Goal: Task Accomplishment & Management: Manage account settings

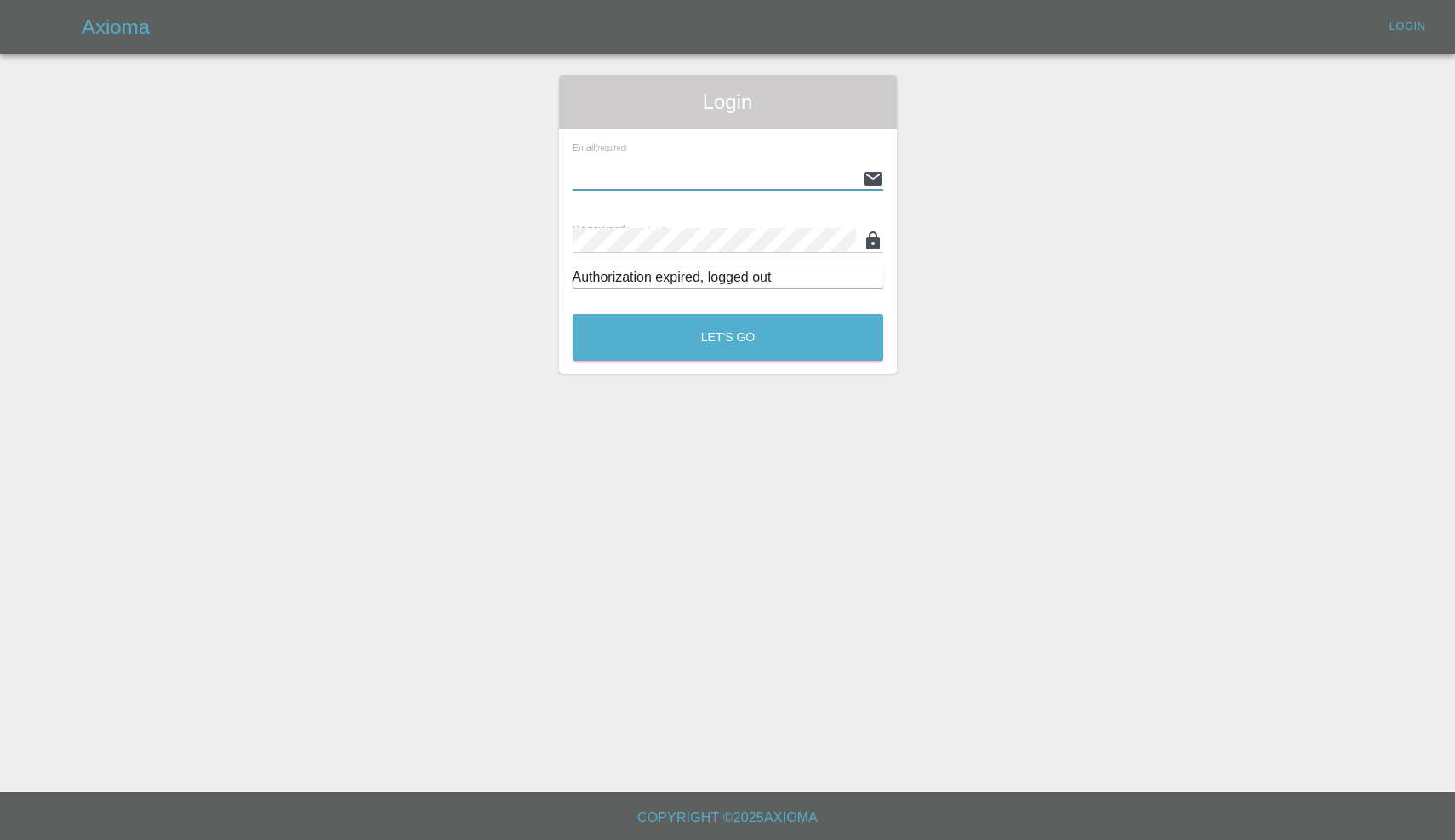
type input "[EMAIL_ADDRESS][DOMAIN_NAME]"
click at [727, 337] on button "Let's Go" at bounding box center [728, 337] width 310 height 47
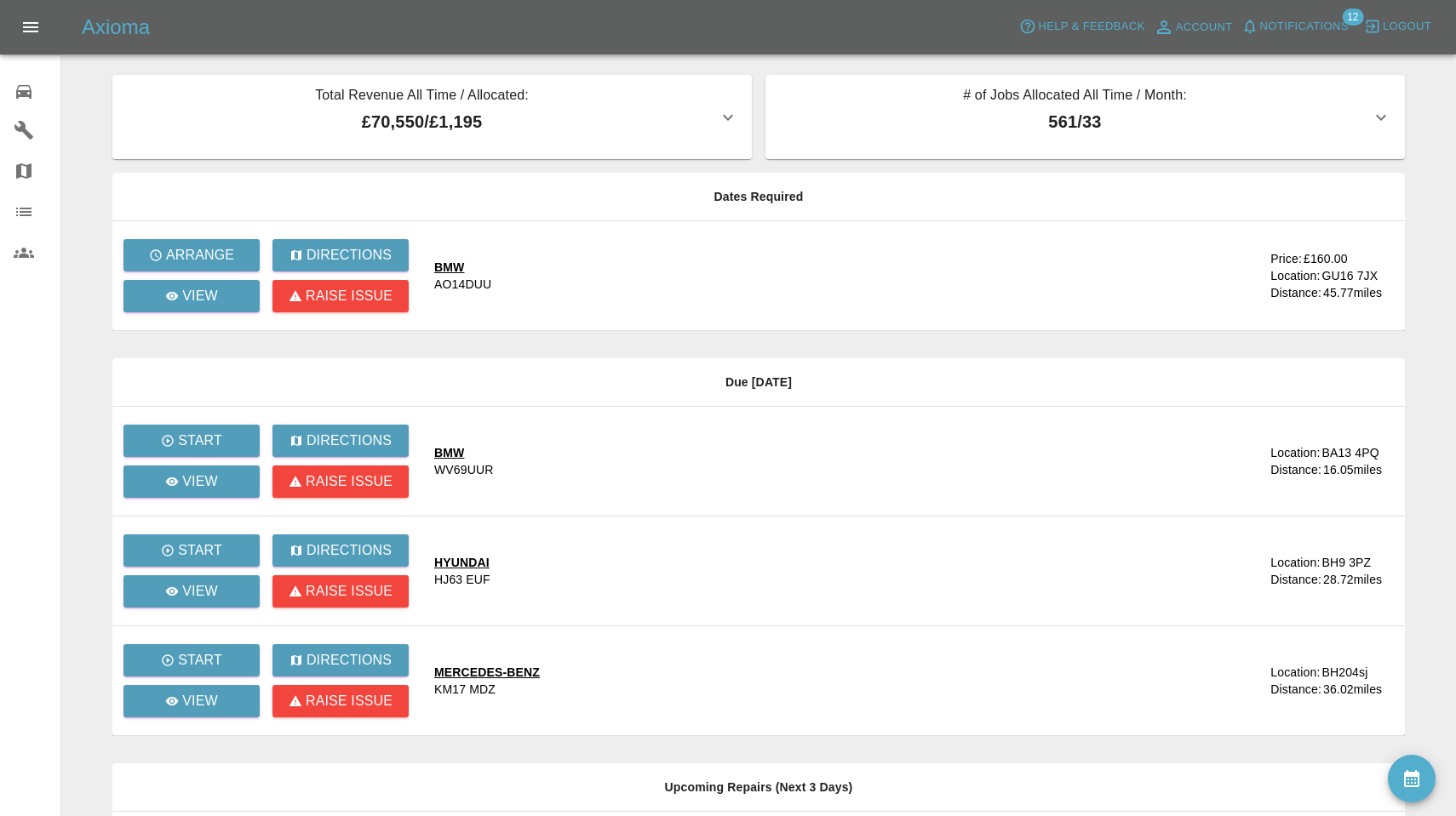
click at [760, 25] on span "Notifications" at bounding box center [1304, 27] width 89 height 20
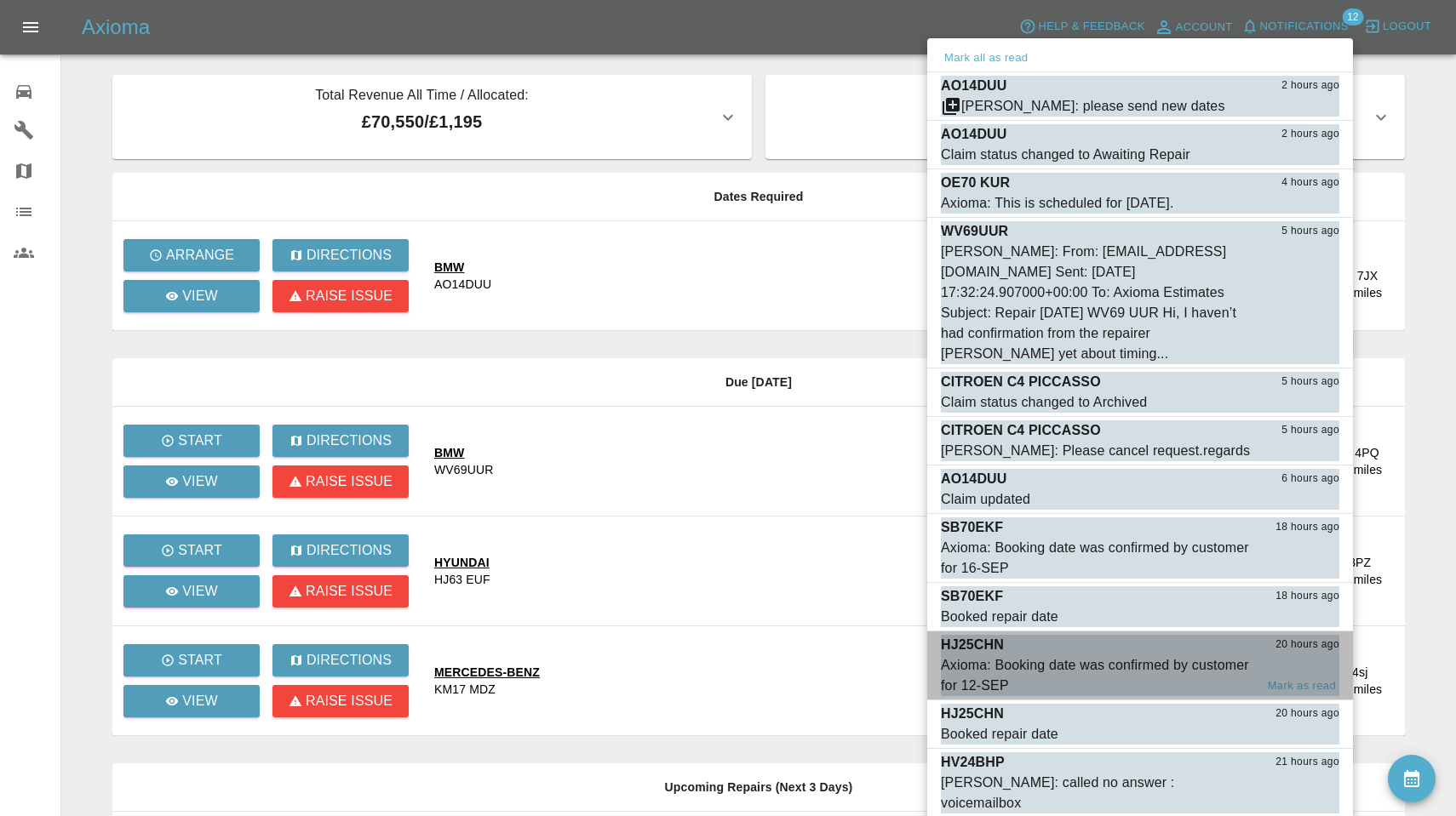
click at [760, 660] on div "Axioma: Booking date was confirmed by customer for 12-SEP" at bounding box center [1097, 676] width 313 height 41
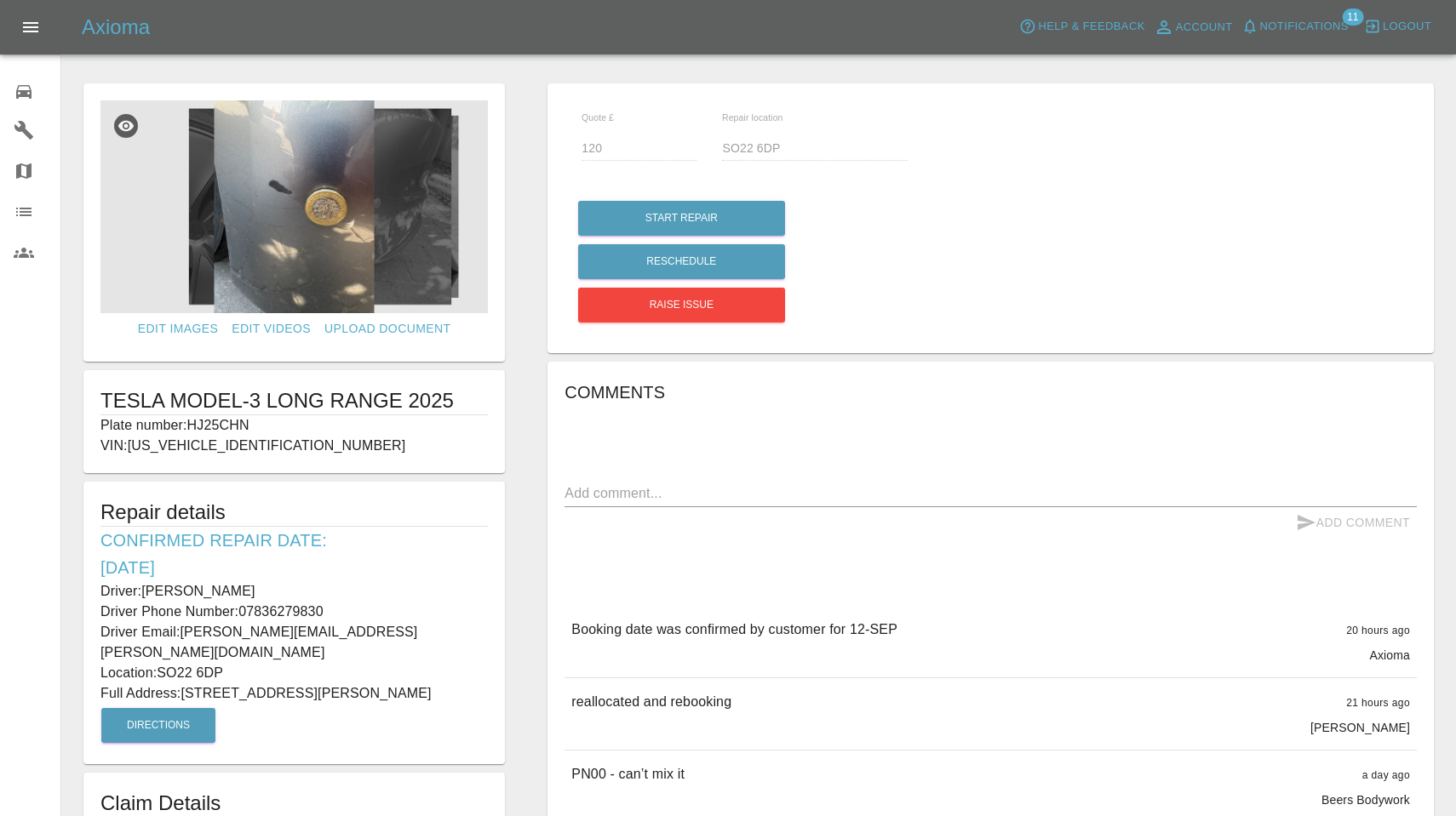
drag, startPoint x: 191, startPoint y: 420, endPoint x: 252, endPoint y: 420, distance: 61.0
click at [252, 420] on p "Plate number: HJ25CHN" at bounding box center [294, 425] width 388 height 21
copy p "HJ25CHN"
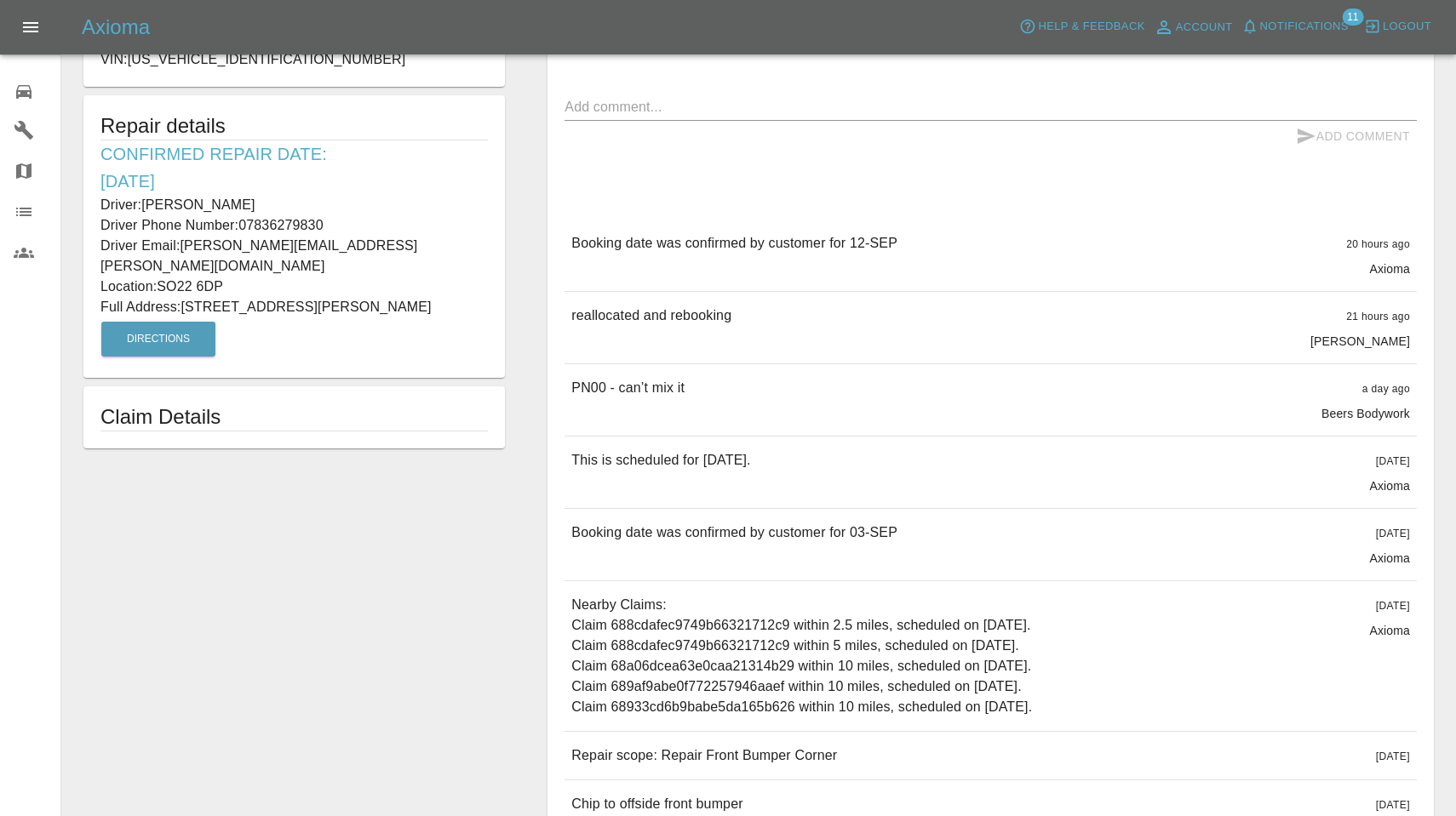
scroll to position [484, 0]
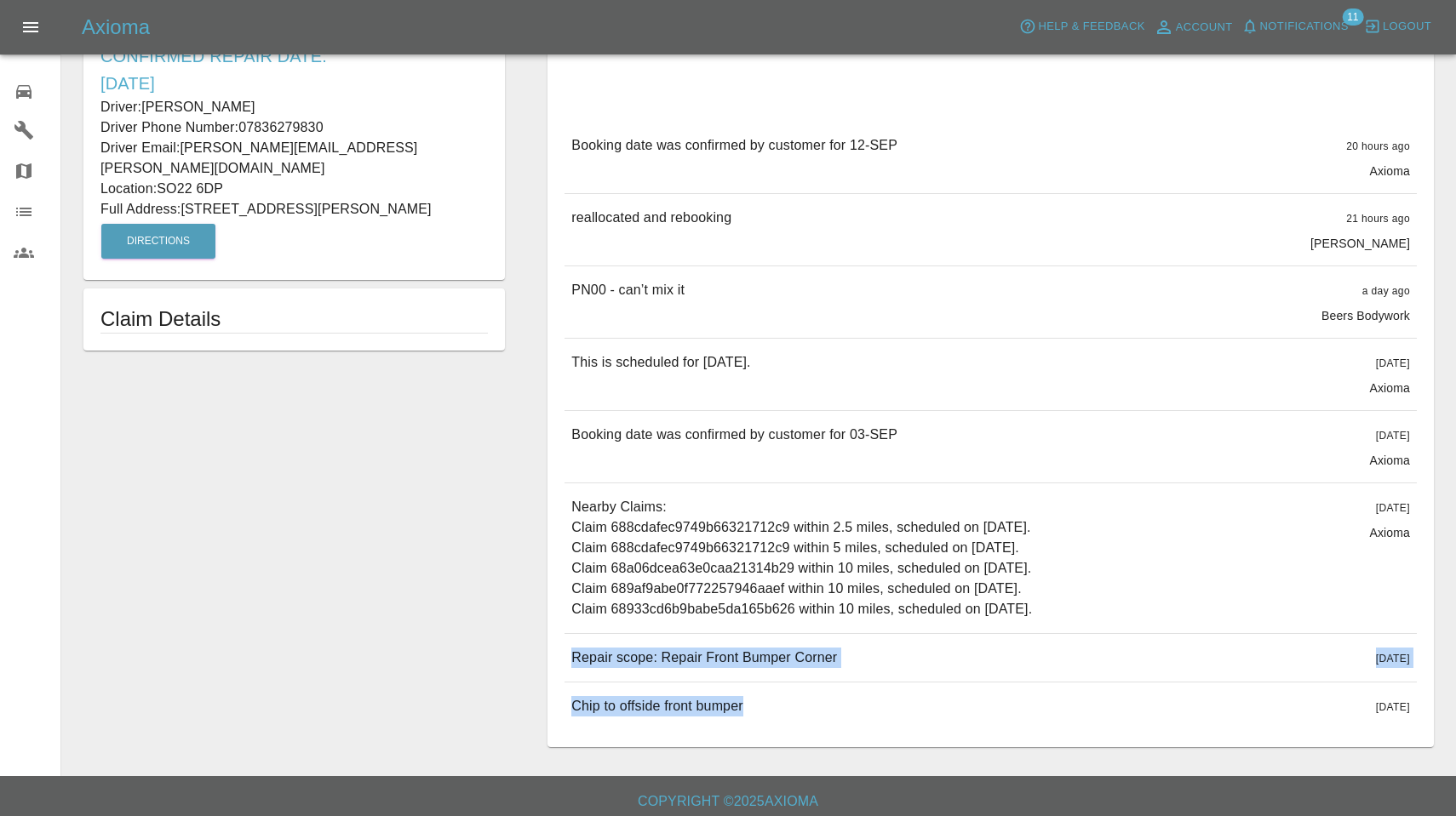
drag, startPoint x: 573, startPoint y: 656, endPoint x: 774, endPoint y: 702, distance: 206.2
click at [760, 702] on div "Booking date was confirmed by customer for 12-SEP 20 hours ago Axioma Booking d…" at bounding box center [990, 426] width 852 height 609
copy div "Repair scope: Repair Front Bumper Corner 14 days ago Repair scope: Repair Front…"
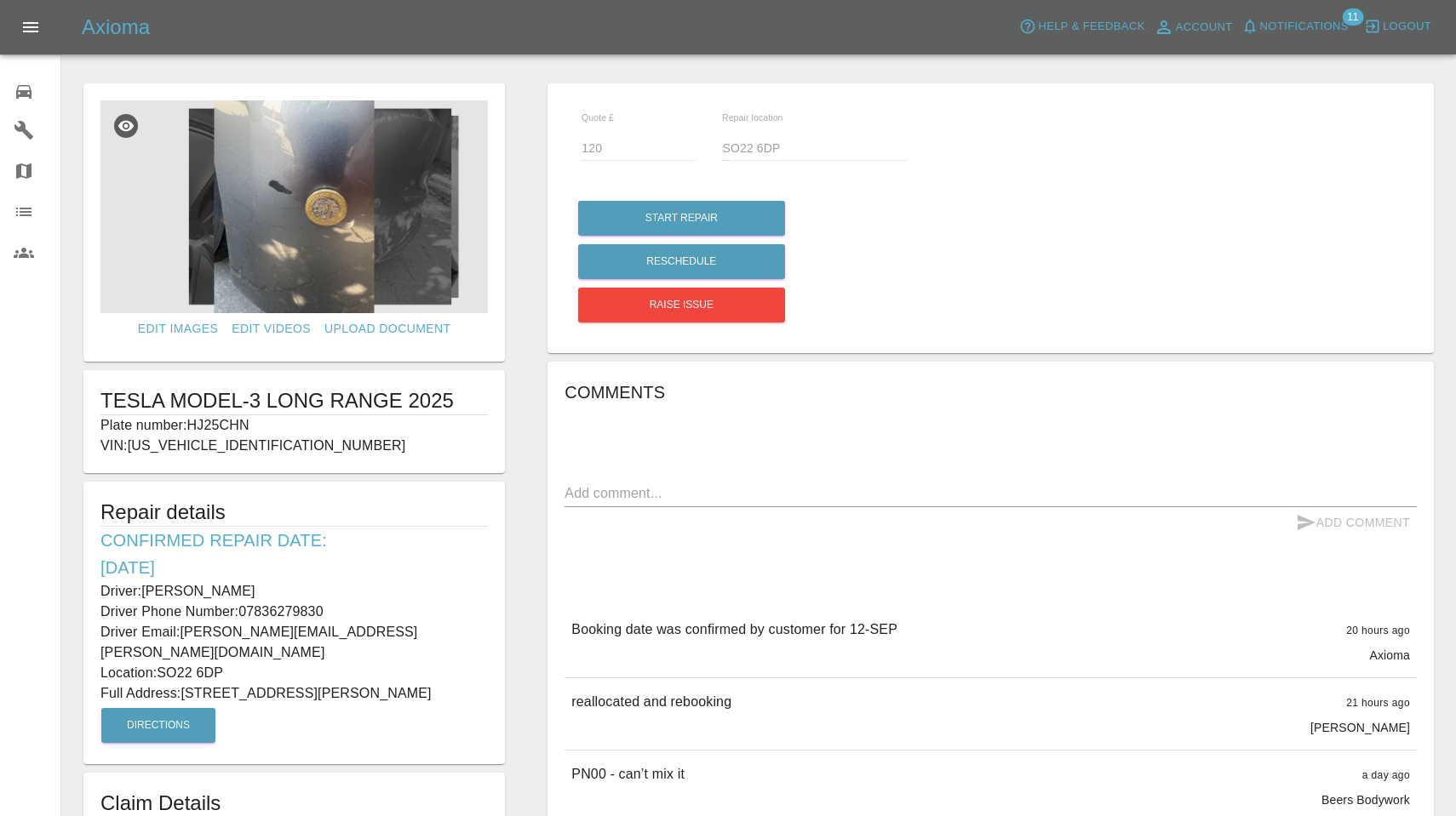
scroll to position [0, 0]
drag, startPoint x: 145, startPoint y: 588, endPoint x: 264, endPoint y: 589, distance: 119.0
click at [264, 589] on p "Driver: Robert Germon" at bounding box center [294, 591] width 388 height 21
copy p "Robert Germon"
drag, startPoint x: 242, startPoint y: 609, endPoint x: 376, endPoint y: 607, distance: 134.0
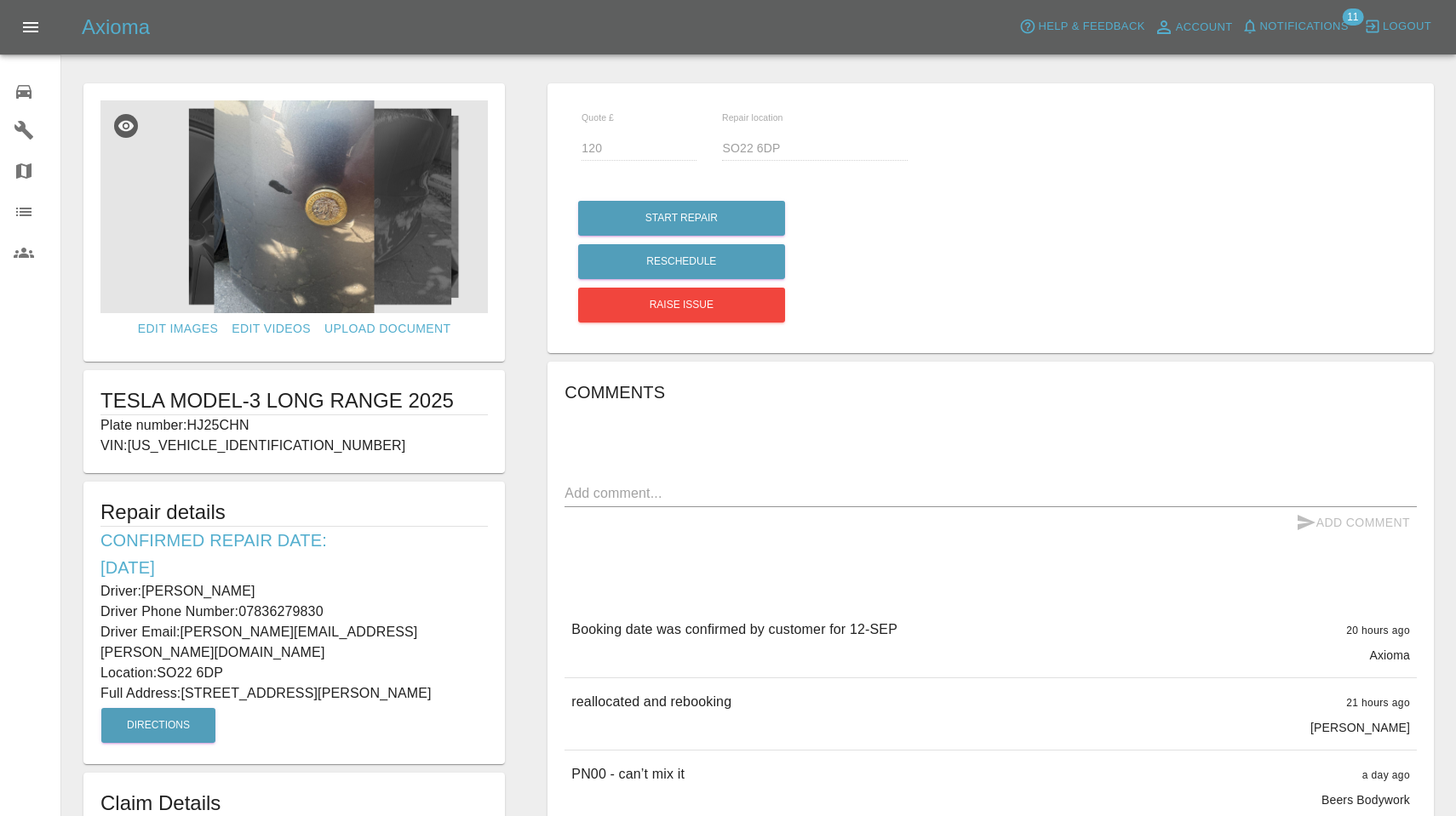
click at [376, 608] on p "Driver Phone Number: 07836279830" at bounding box center [294, 612] width 388 height 21
copy p "07836279830"
drag, startPoint x: 187, startPoint y: 669, endPoint x: 283, endPoint y: 674, distance: 96.1
click at [283, 683] on p "Full Address: 48 Stoney Lane Winchester Hampshire" at bounding box center [294, 693] width 388 height 21
copy p "48 Stoney Lane"
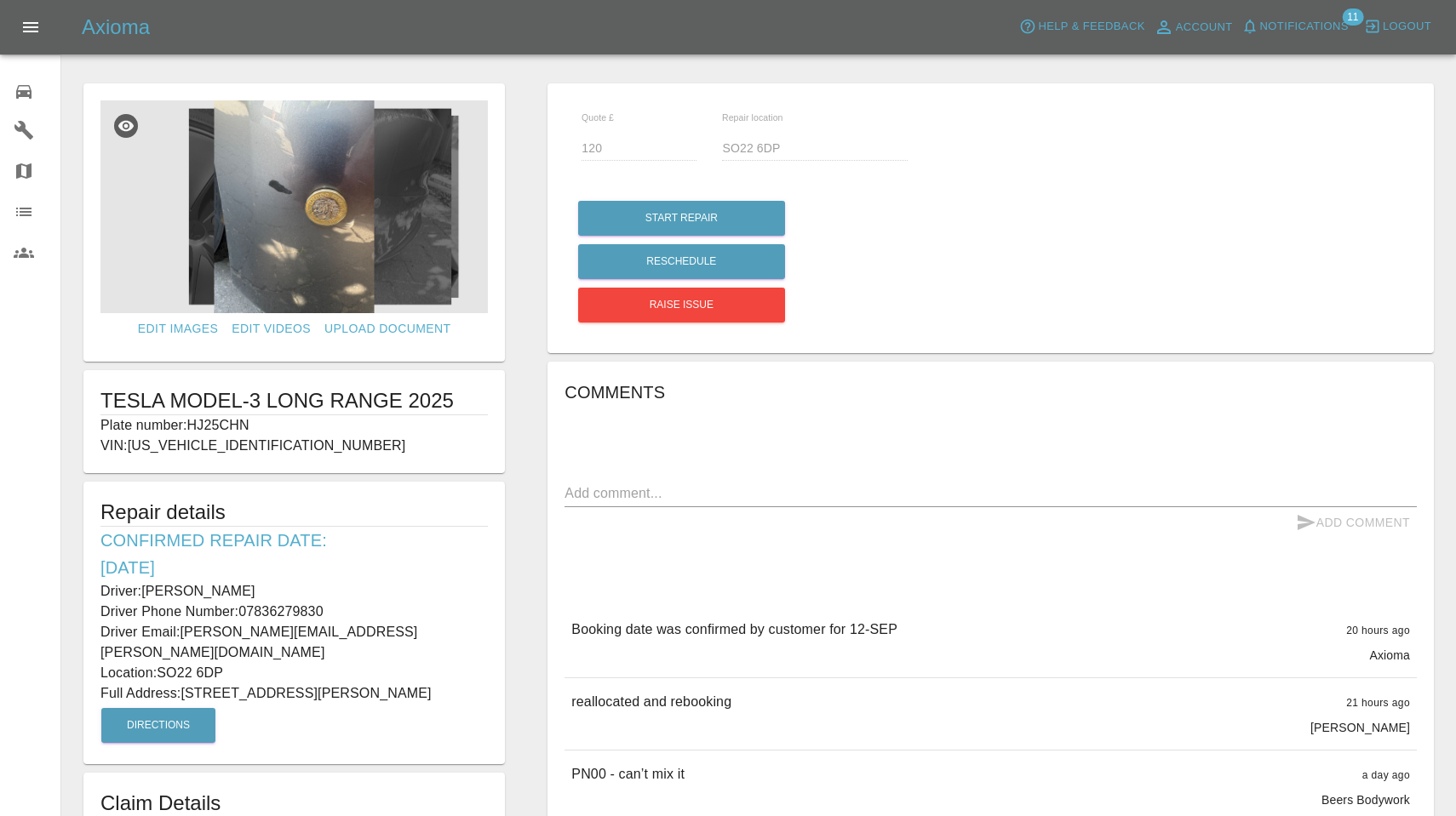
drag, startPoint x: 162, startPoint y: 647, endPoint x: 268, endPoint y: 647, distance: 106.0
click at [268, 663] on p "Location: SO22 6DP" at bounding box center [294, 673] width 388 height 21
copy p "SO22 6DP"
click at [292, 180] on img at bounding box center [294, 206] width 388 height 213
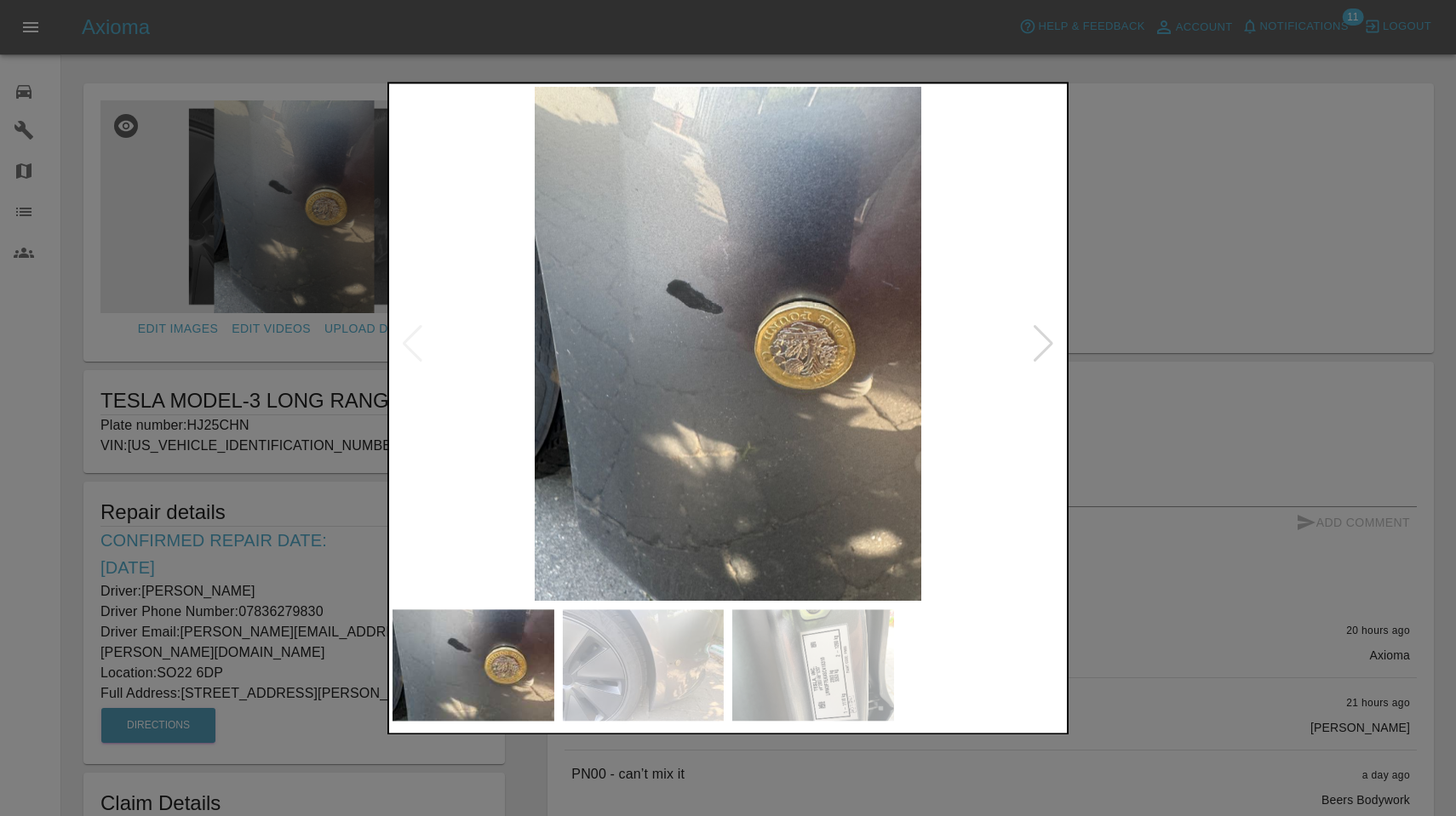
click at [760, 346] on div at bounding box center [1043, 344] width 23 height 38
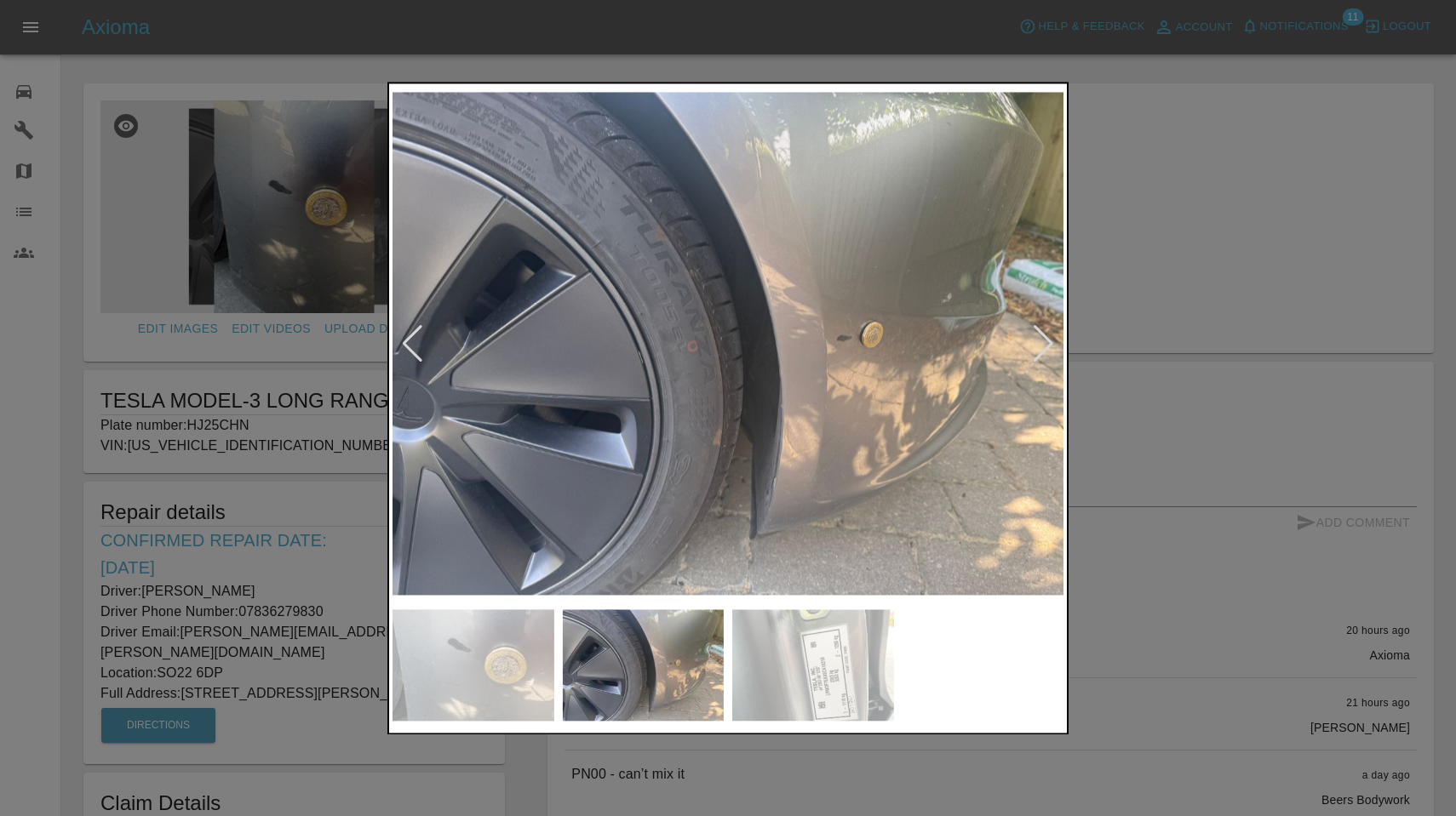
click at [760, 346] on div at bounding box center [1043, 344] width 23 height 38
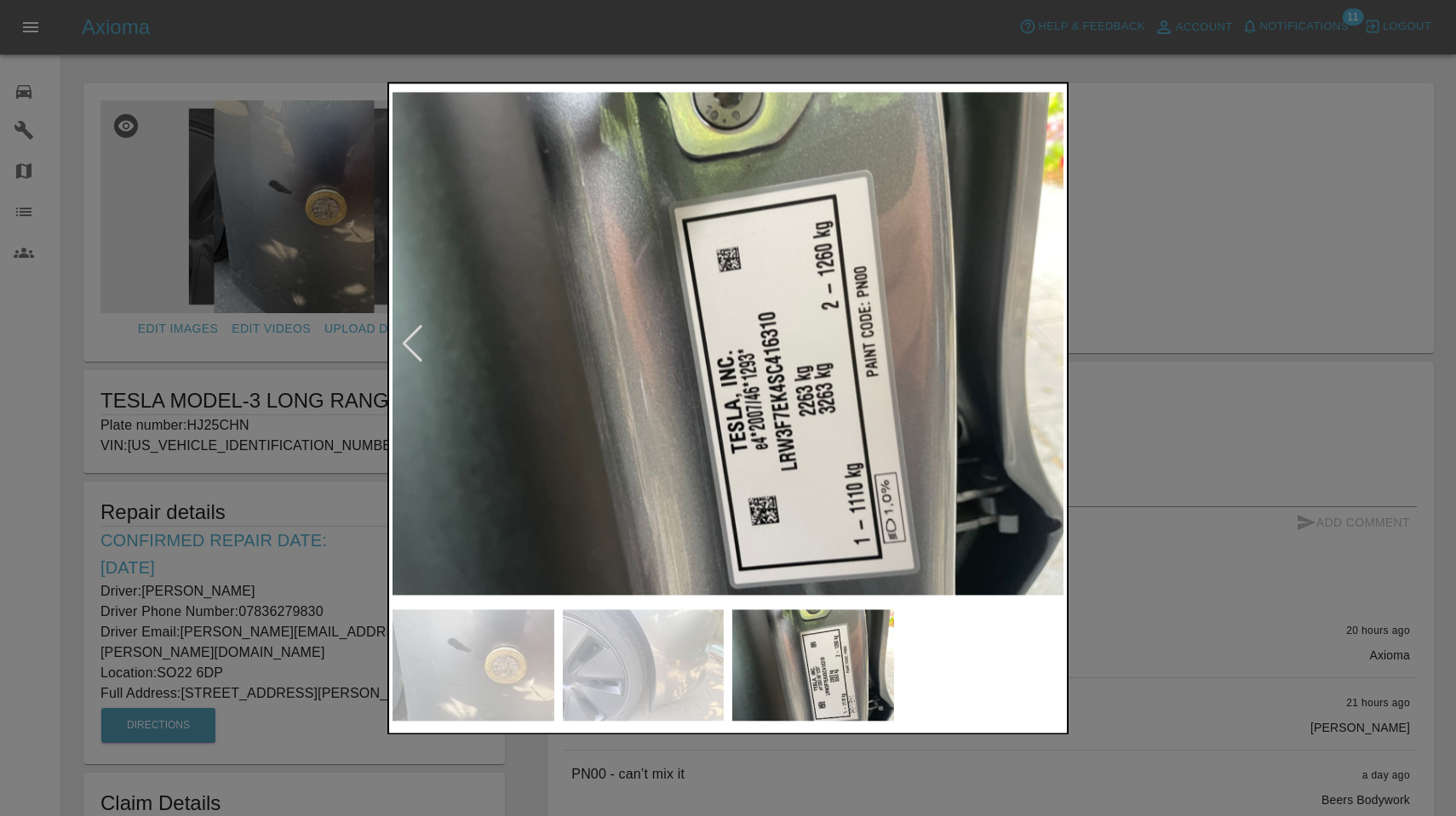
click at [760, 280] on div at bounding box center [728, 408] width 1456 height 816
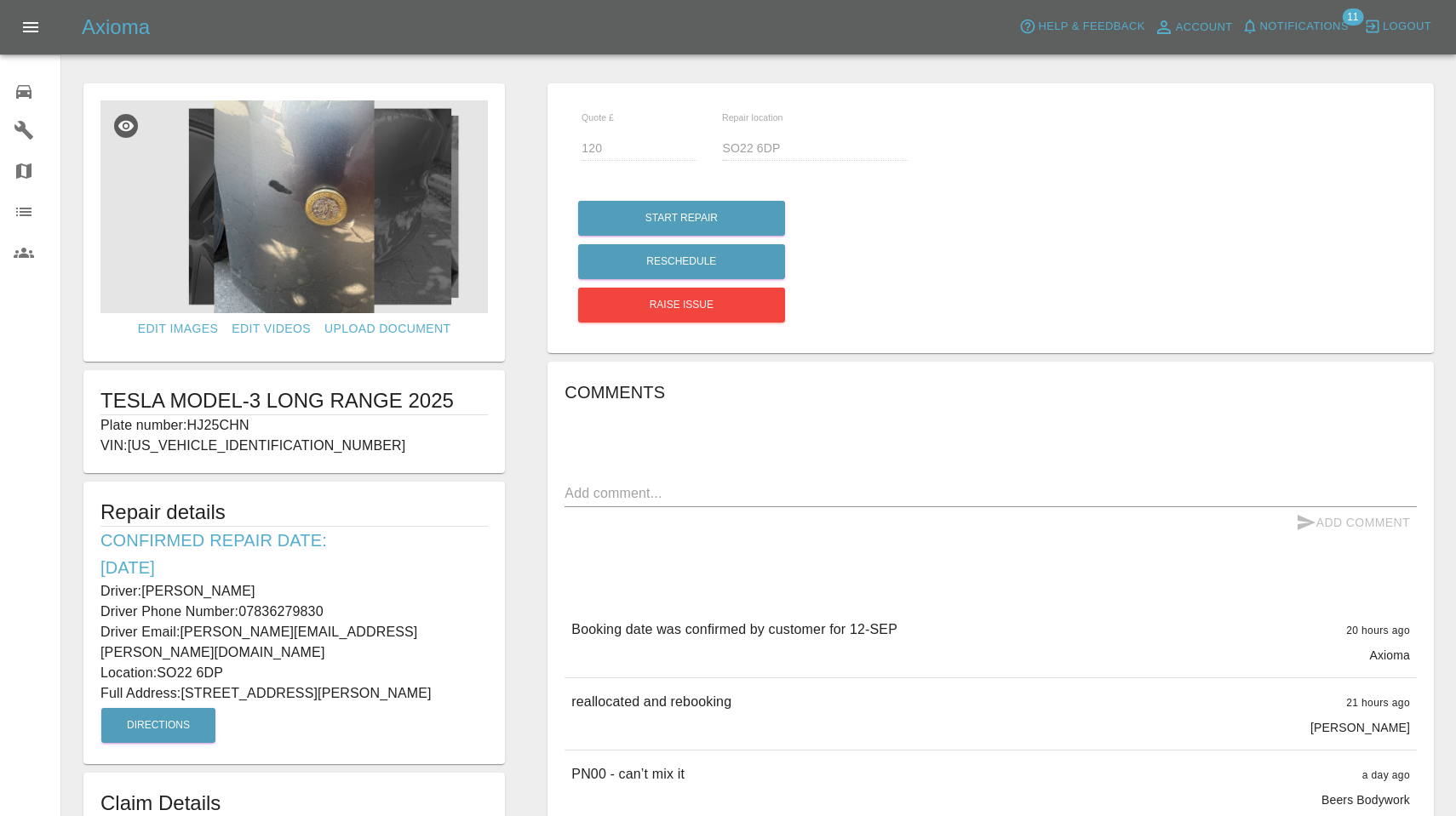
click at [760, 13] on button "Notifications" at bounding box center [1295, 26] width 116 height 26
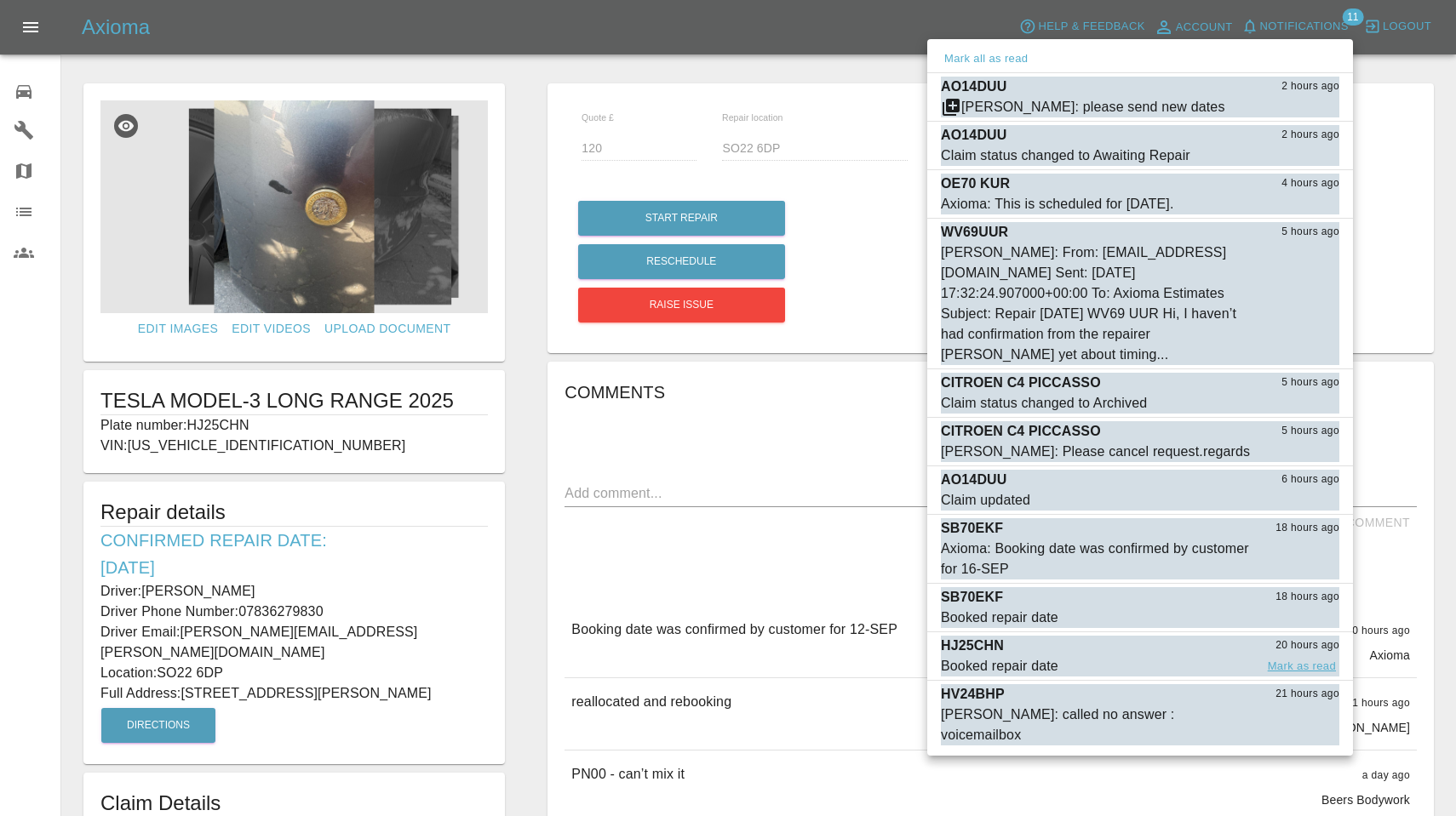
click at [760, 659] on button "Mark as read" at bounding box center [1302, 667] width 75 height 20
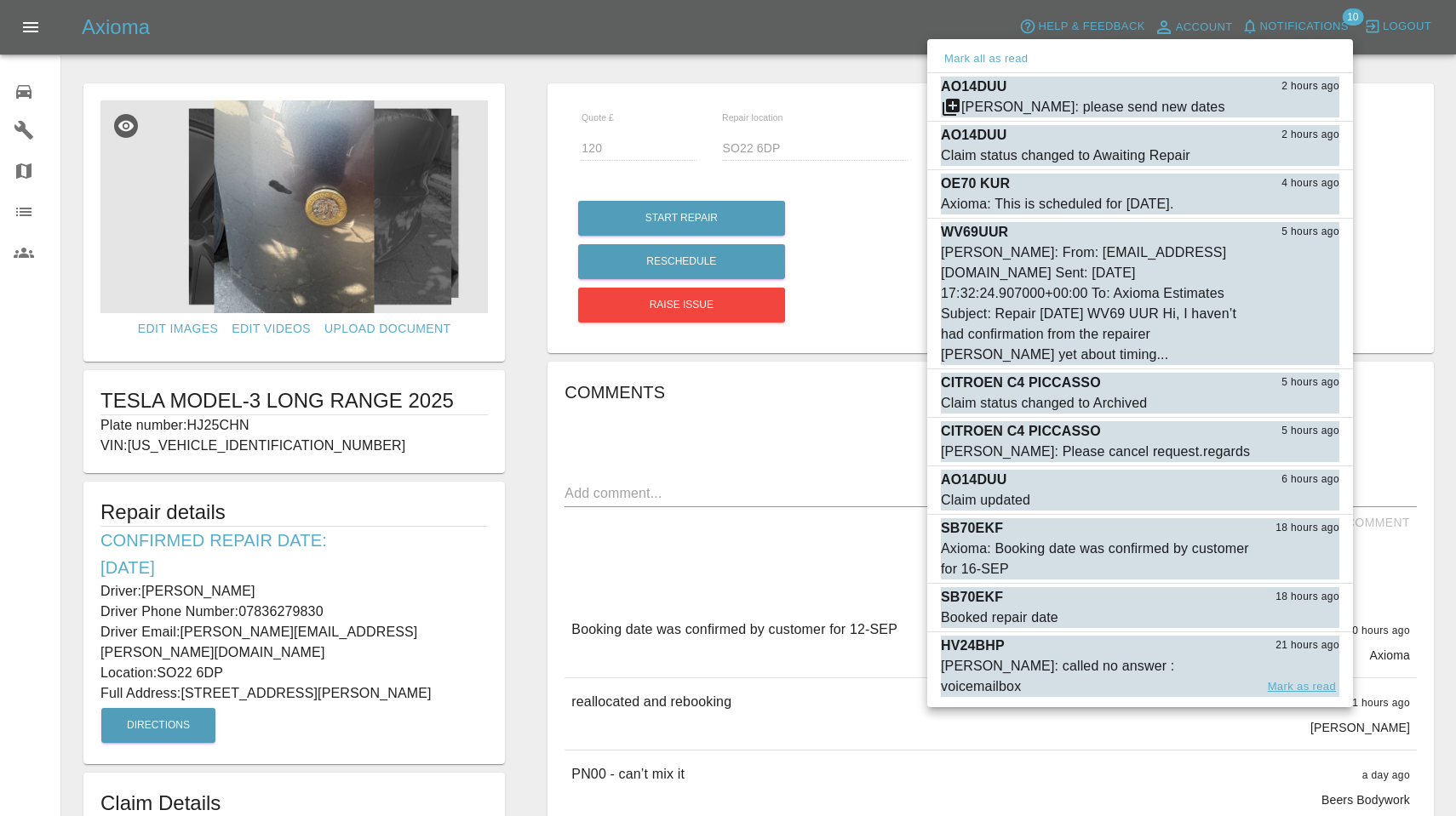
click at [760, 677] on button "Mark as read" at bounding box center [1302, 687] width 75 height 20
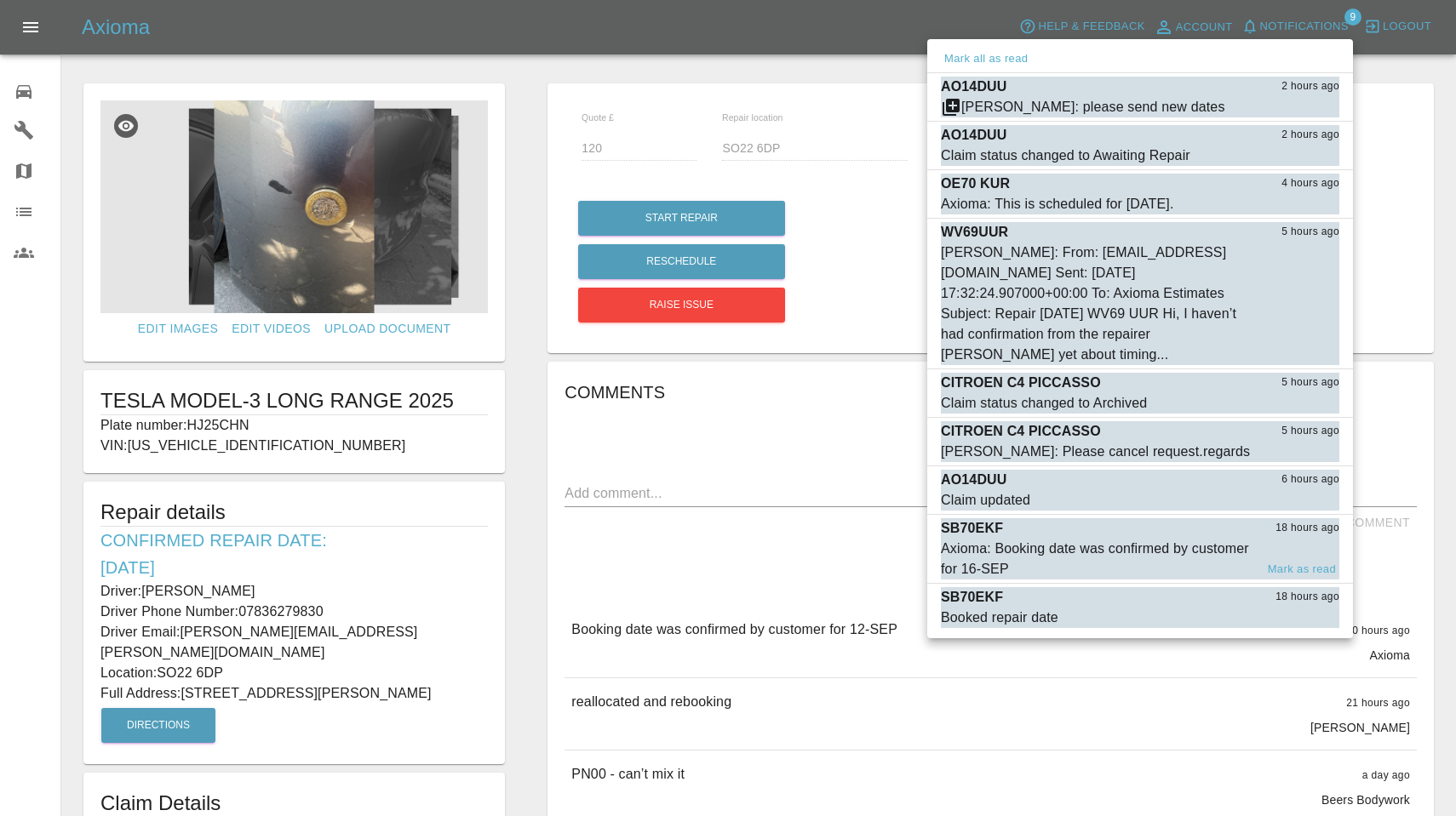
click at [760, 543] on div "Axioma: Booking date was confirmed by customer for 16-SEP" at bounding box center [1097, 560] width 313 height 41
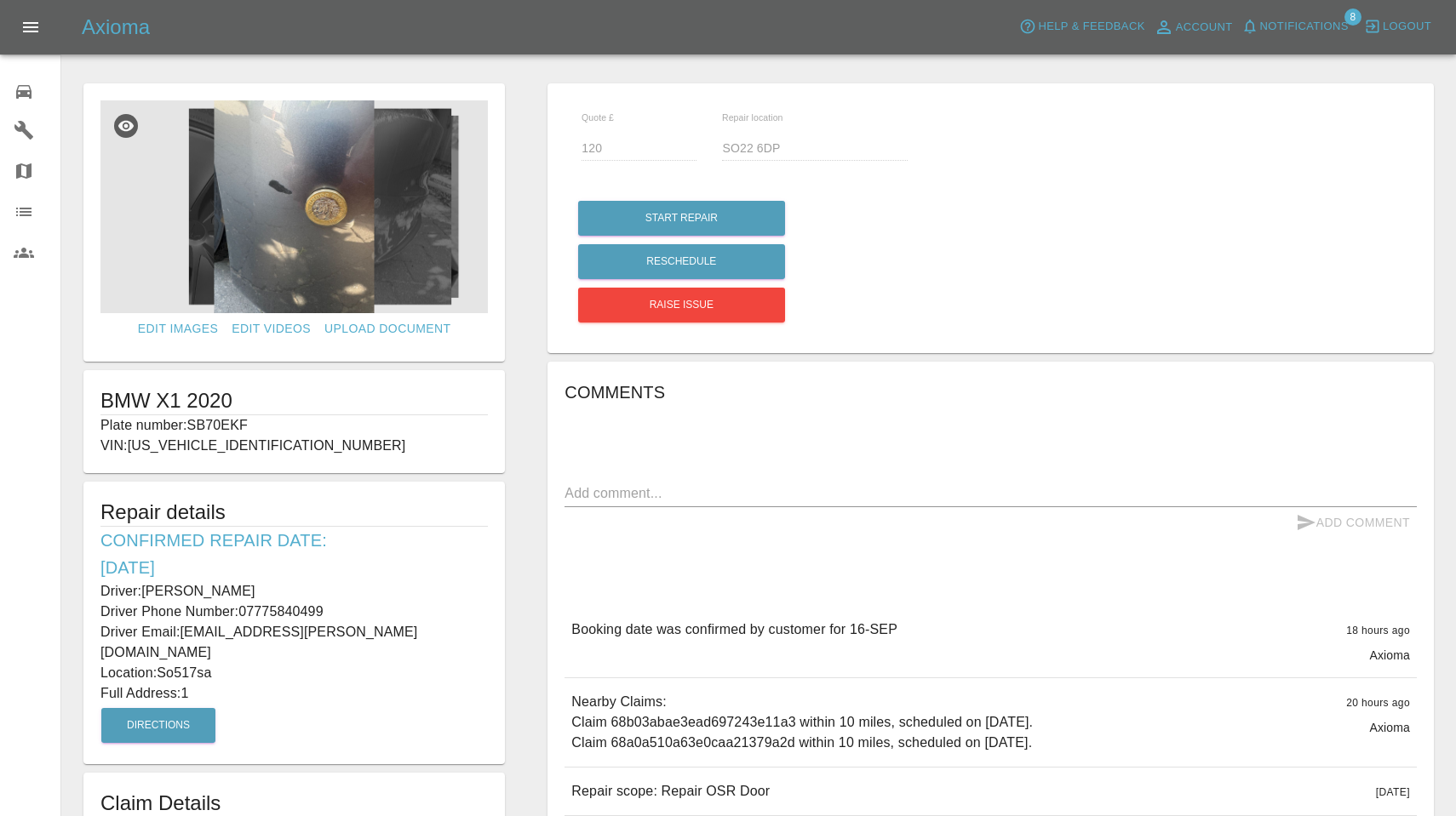
type input "180"
type input "So517sa"
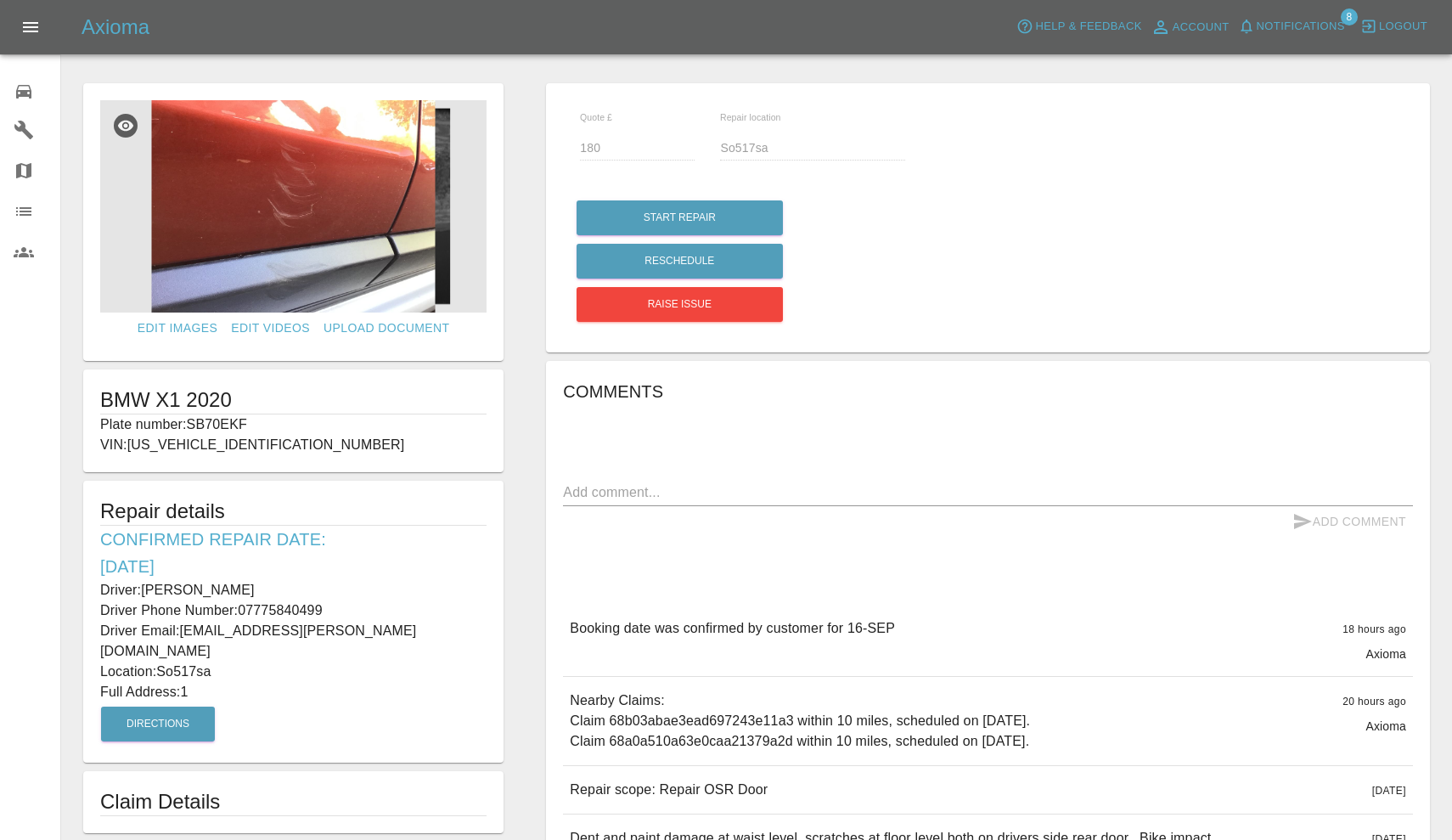
drag, startPoint x: 191, startPoint y: 420, endPoint x: 297, endPoint y: 423, distance: 106.0
click at [297, 423] on p "Plate number: SB70EKF" at bounding box center [293, 424] width 386 height 21
copy p "SB70EKF"
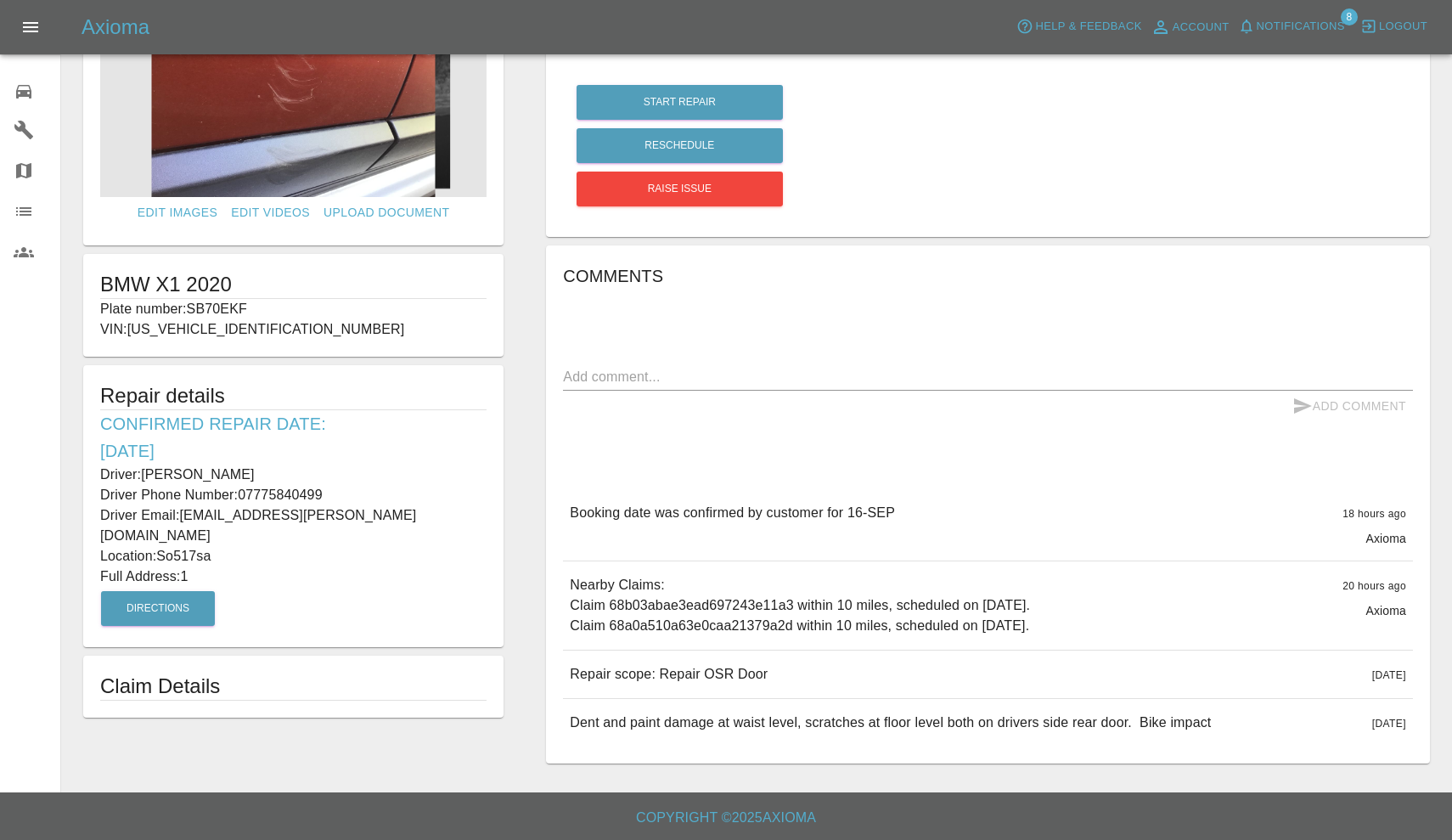
scroll to position [115, 0]
click at [569, 675] on div "Repair scope: Repair OSR Door 2 days ago" at bounding box center [988, 675] width 850 height 47
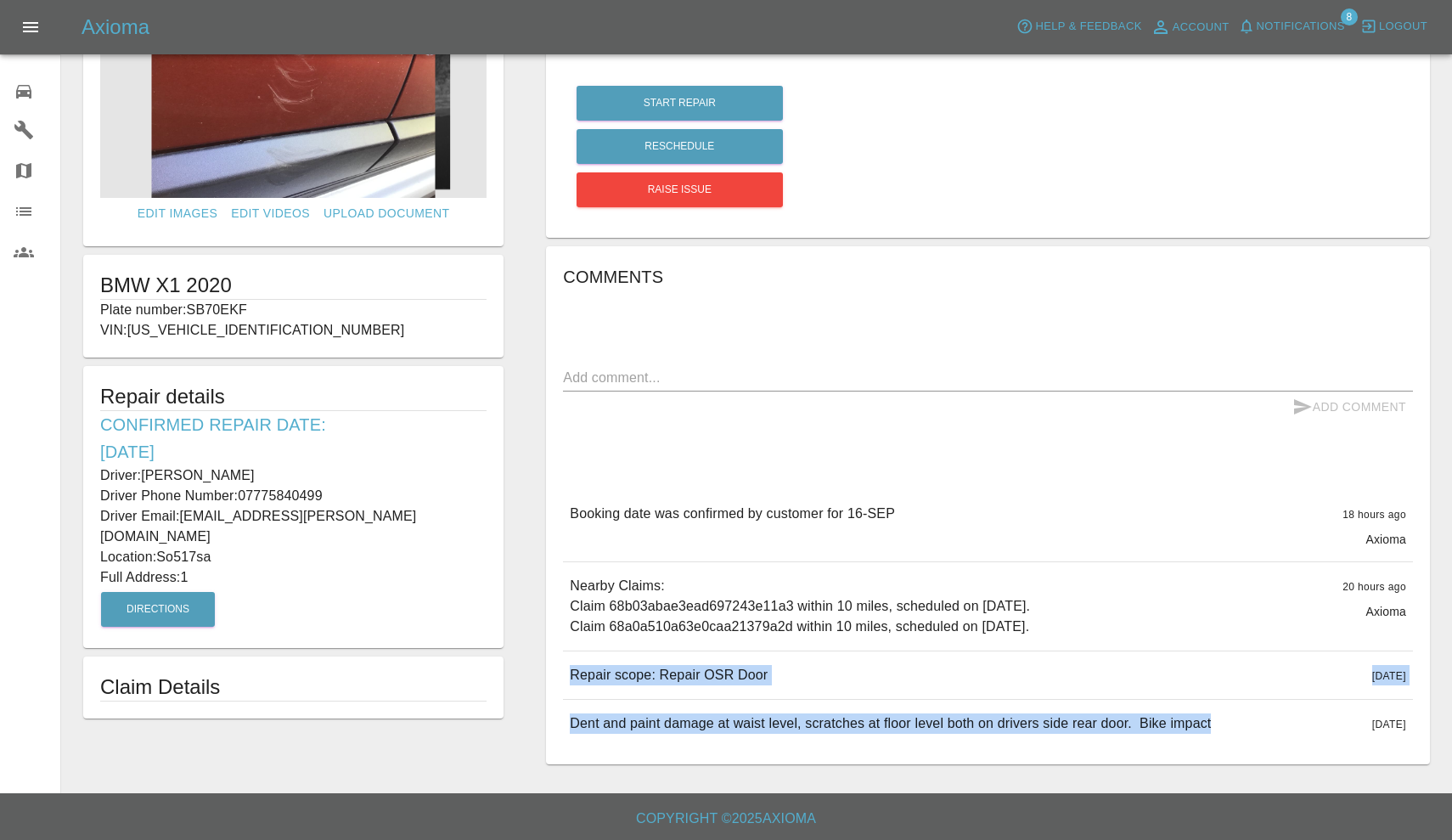
drag, startPoint x: 573, startPoint y: 675, endPoint x: 1170, endPoint y: 744, distance: 601.0
click at [1170, 744] on div "Booking date was confirmed by customer for 16-SEP 18 hours ago Axioma Booking d…" at bounding box center [988, 619] width 850 height 258
copy div "Repair scope: Repair OSR Door 2 days ago Repair scope: Repair OSR Door 2 days a…"
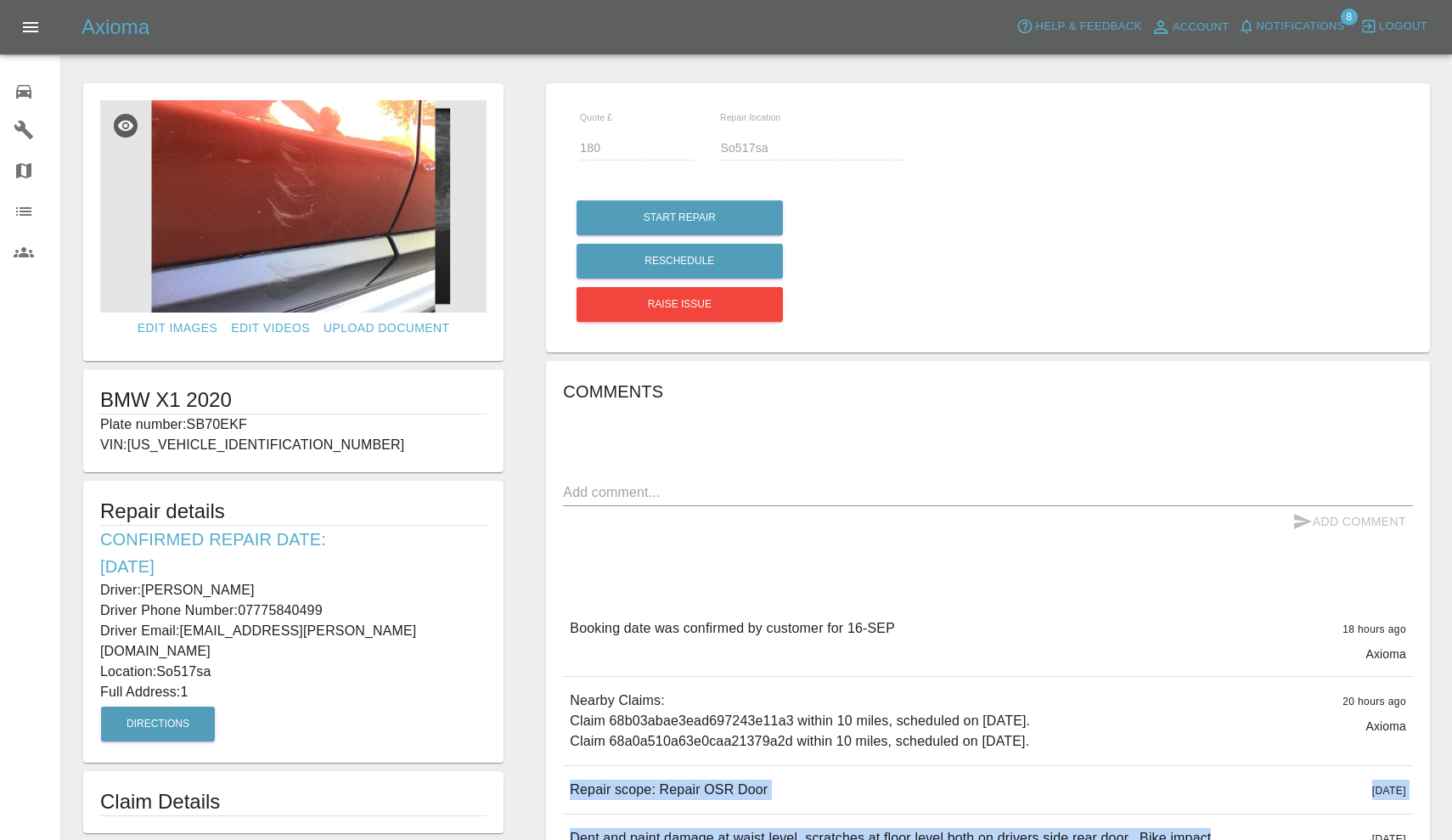
scroll to position [0, 0]
drag, startPoint x: 145, startPoint y: 585, endPoint x: 301, endPoint y: 585, distance: 156.0
click at [301, 585] on p "Driver: Stuart Wineberg" at bounding box center [293, 590] width 386 height 21
copy p "[PERSON_NAME]"
drag, startPoint x: 242, startPoint y: 607, endPoint x: 352, endPoint y: 614, distance: 110.2
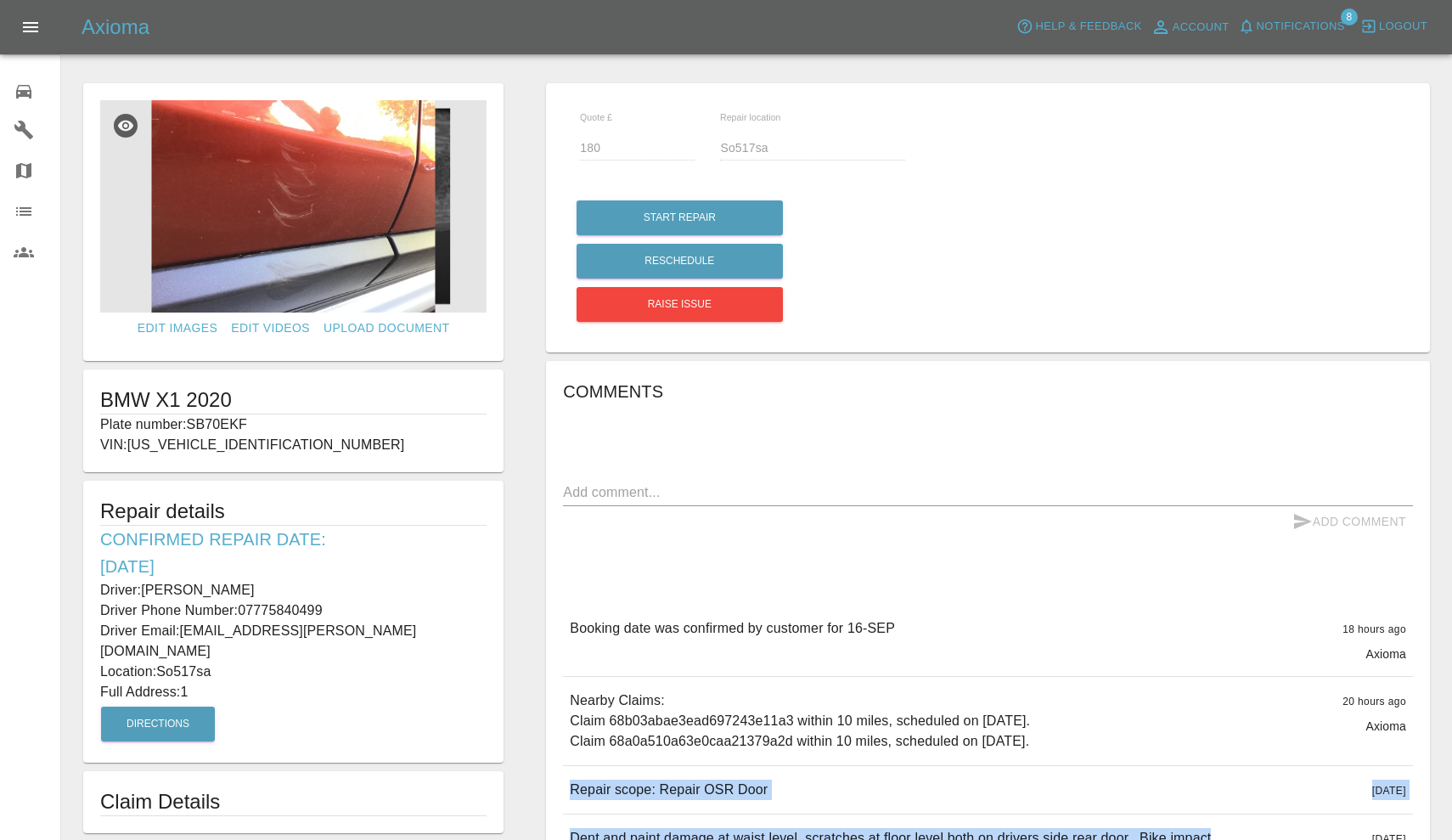
click at [352, 614] on p "Driver Phone Number: 07775840499" at bounding box center [293, 610] width 386 height 21
copy p "07775840499"
drag, startPoint x: 184, startPoint y: 674, endPoint x: 235, endPoint y: 673, distance: 51.0
click at [235, 682] on p "Full Address: 1" at bounding box center [293, 692] width 386 height 21
copy p "1"
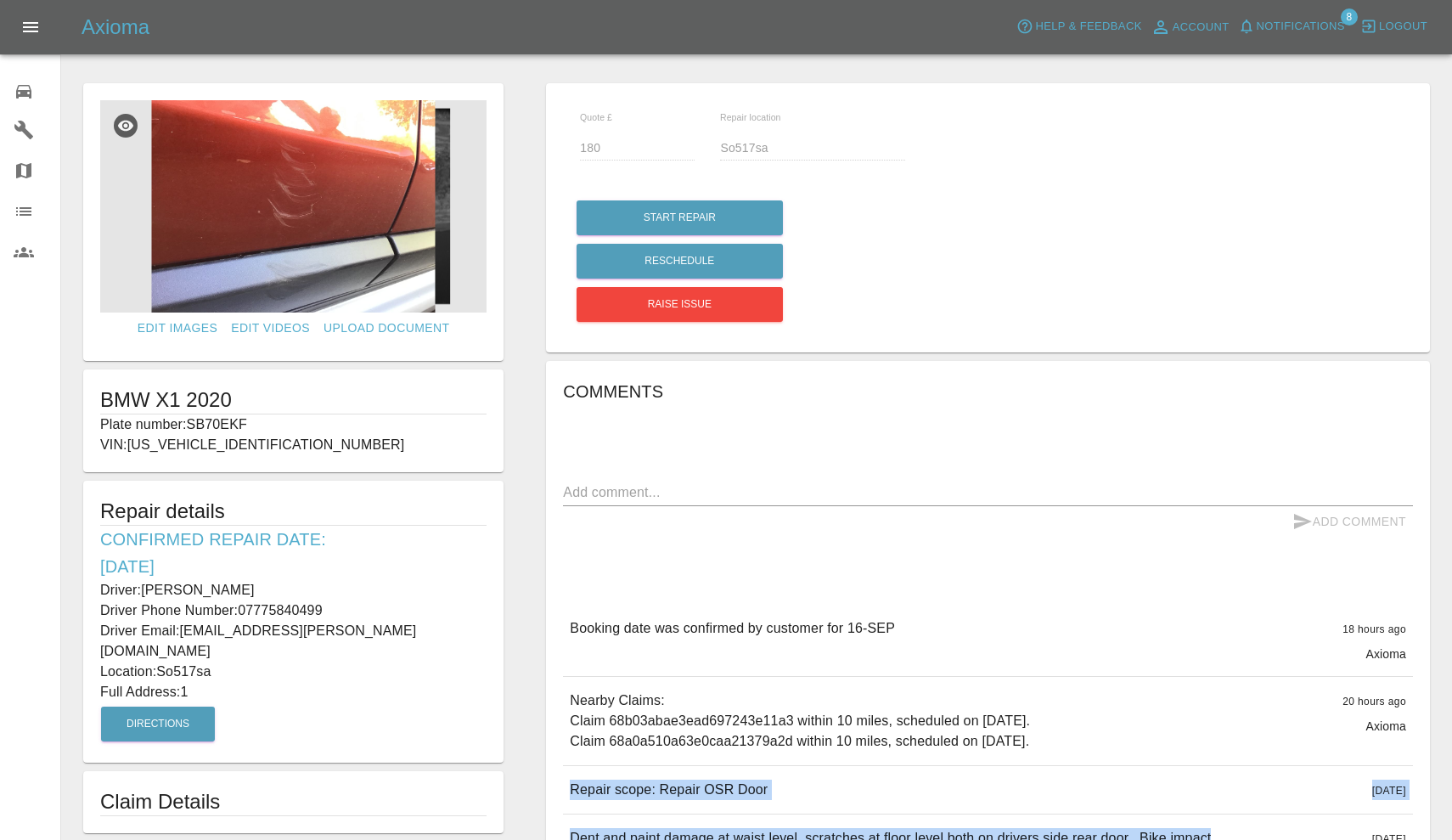
drag, startPoint x: 163, startPoint y: 649, endPoint x: 249, endPoint y: 648, distance: 86.0
click at [249, 661] on p "Location: So517sa" at bounding box center [293, 671] width 386 height 21
copy p "So517sa"
click at [326, 183] on img at bounding box center [293, 206] width 386 height 212
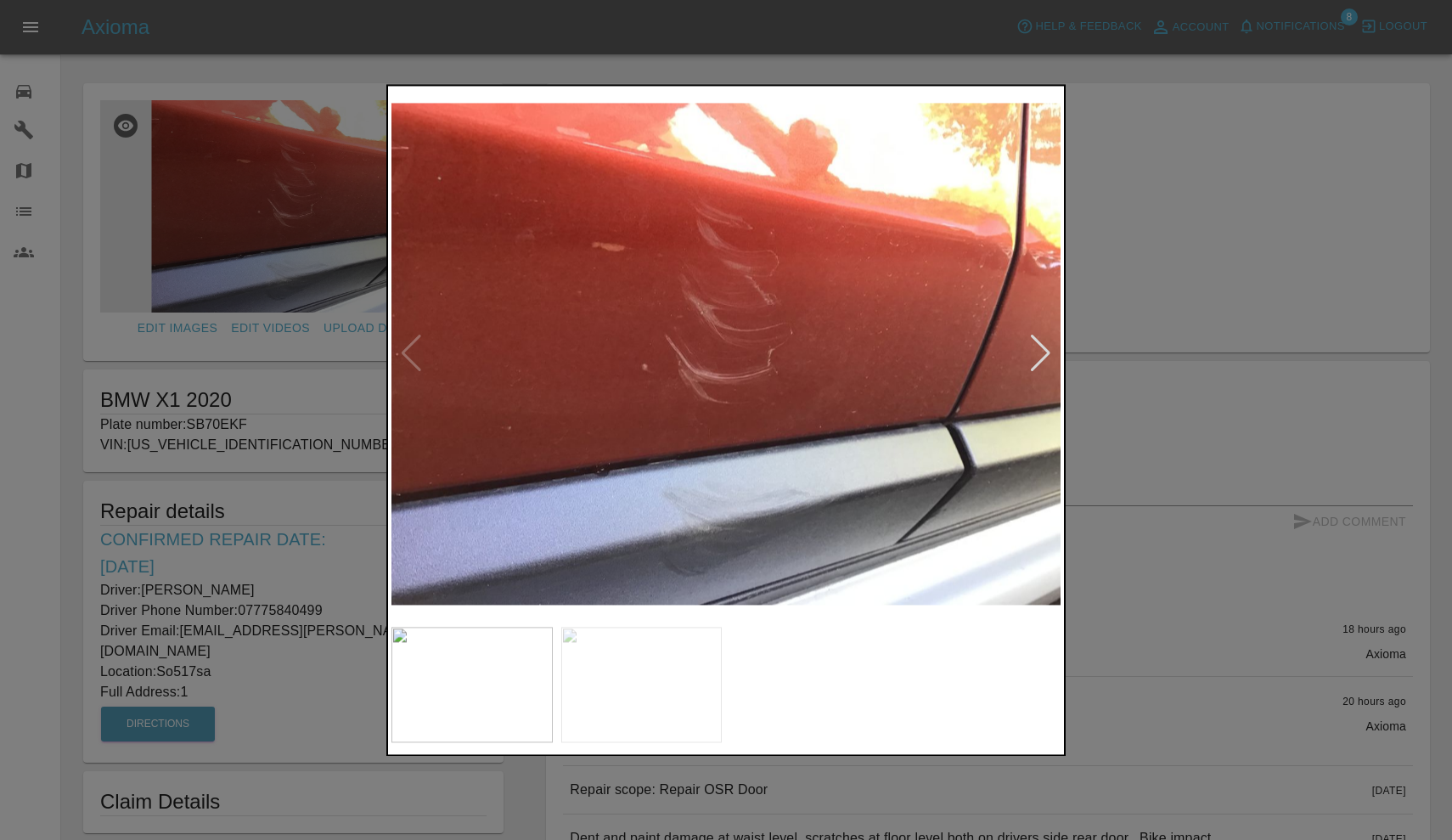
click at [1040, 358] on div at bounding box center [1040, 354] width 23 height 38
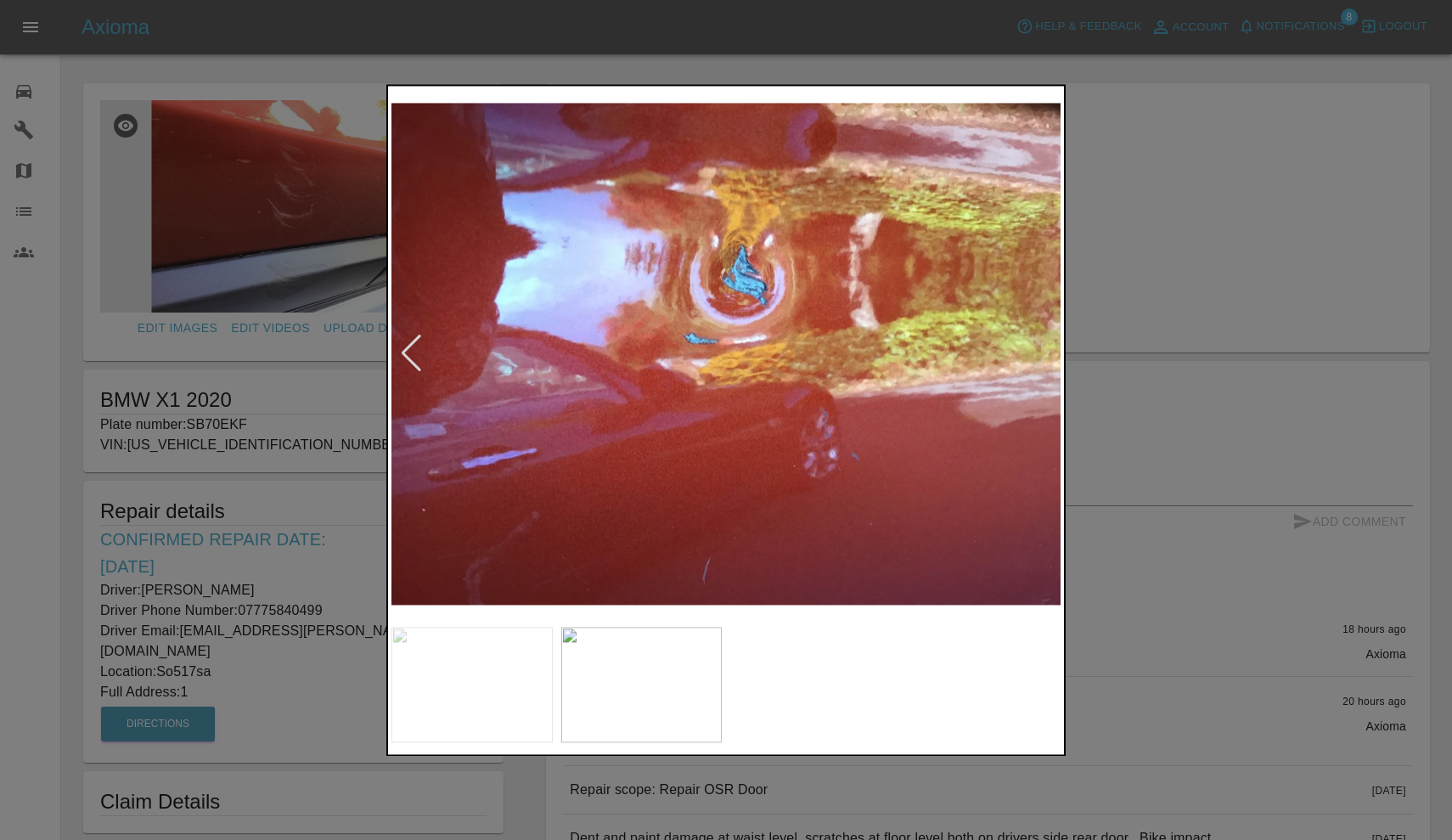
click at [1089, 167] on div at bounding box center [726, 420] width 1452 height 840
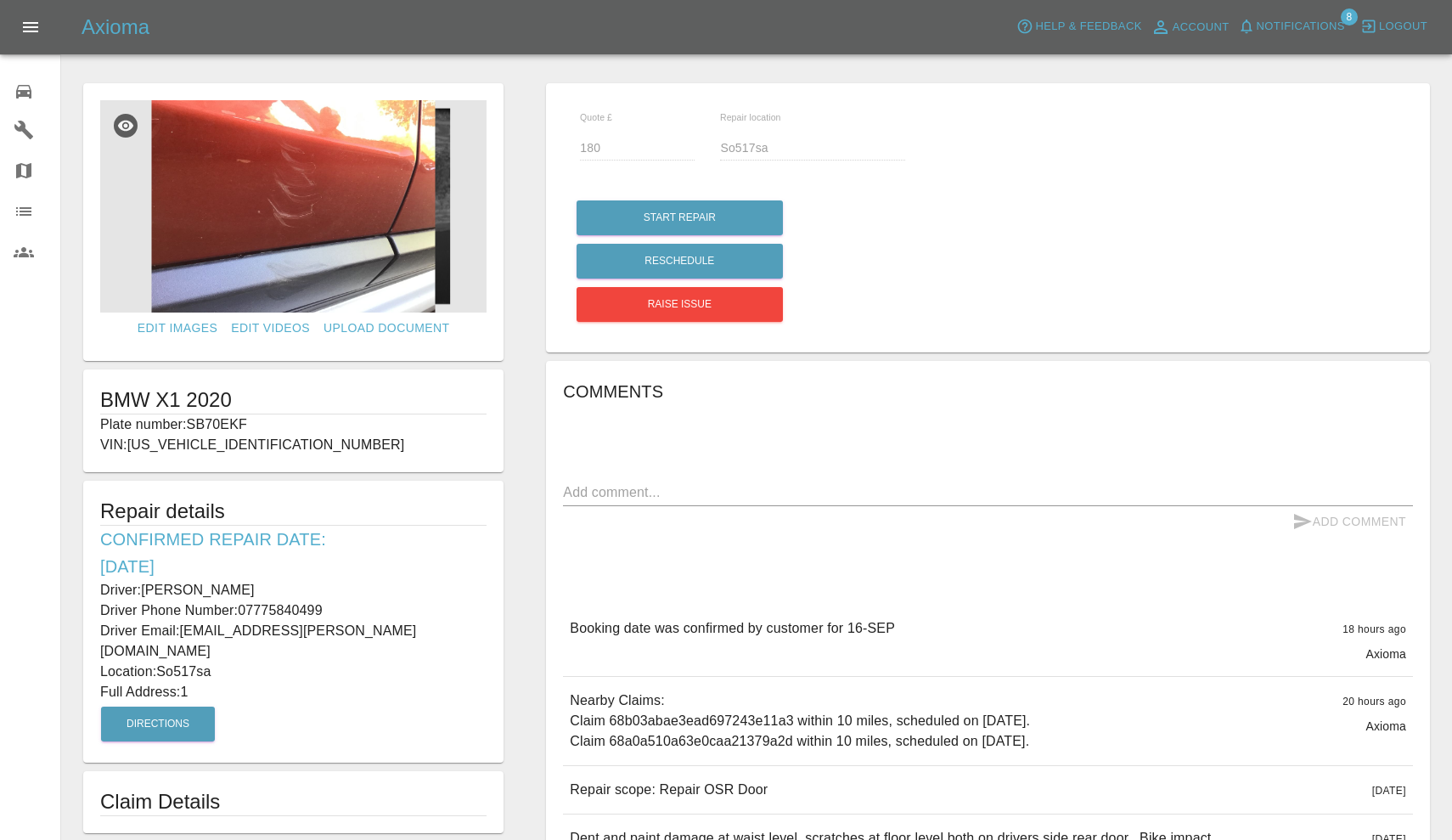
click at [1299, 25] on span "Notifications" at bounding box center [1301, 27] width 89 height 20
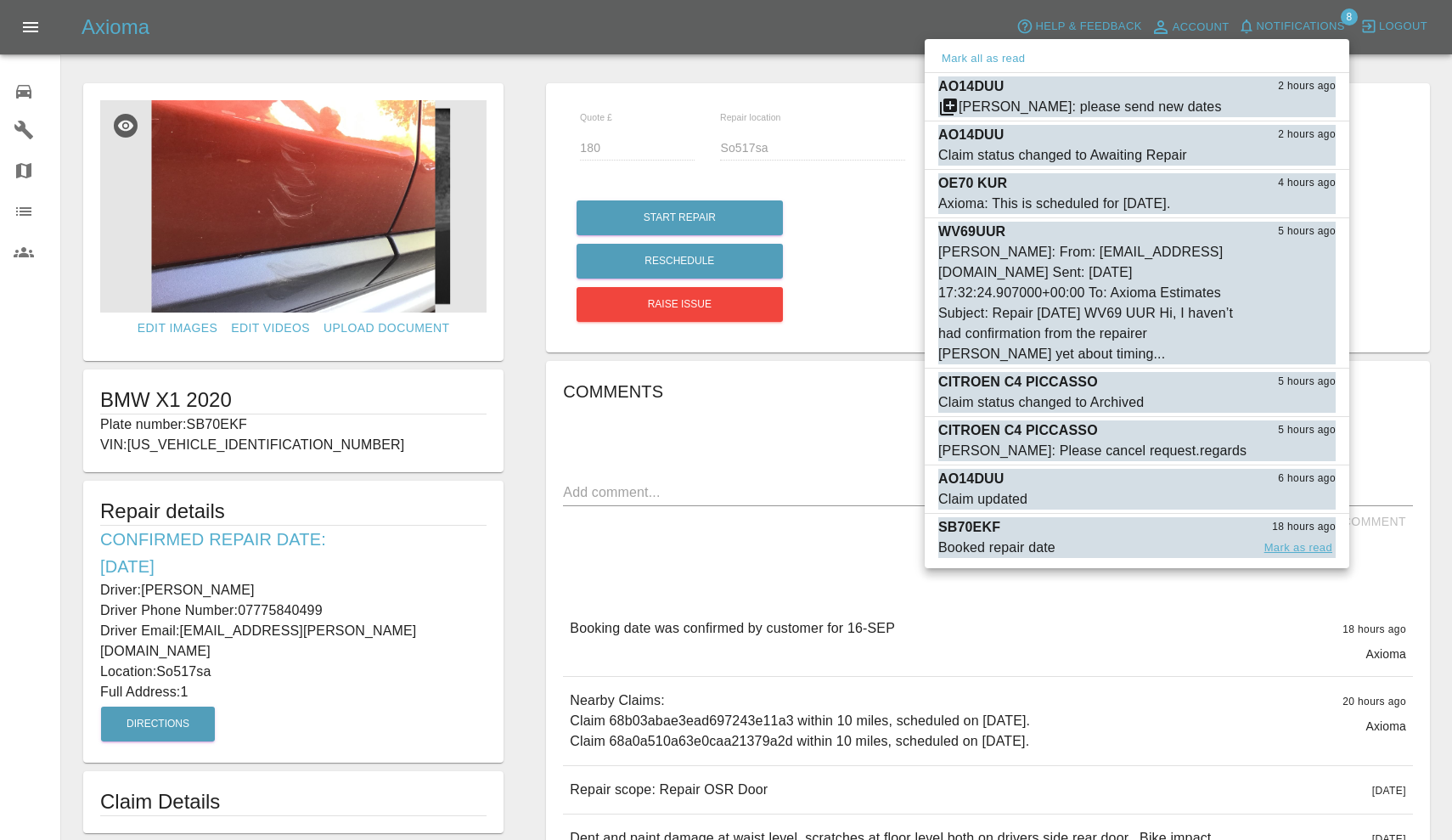
click at [1308, 546] on button "Mark as read" at bounding box center [1298, 548] width 75 height 20
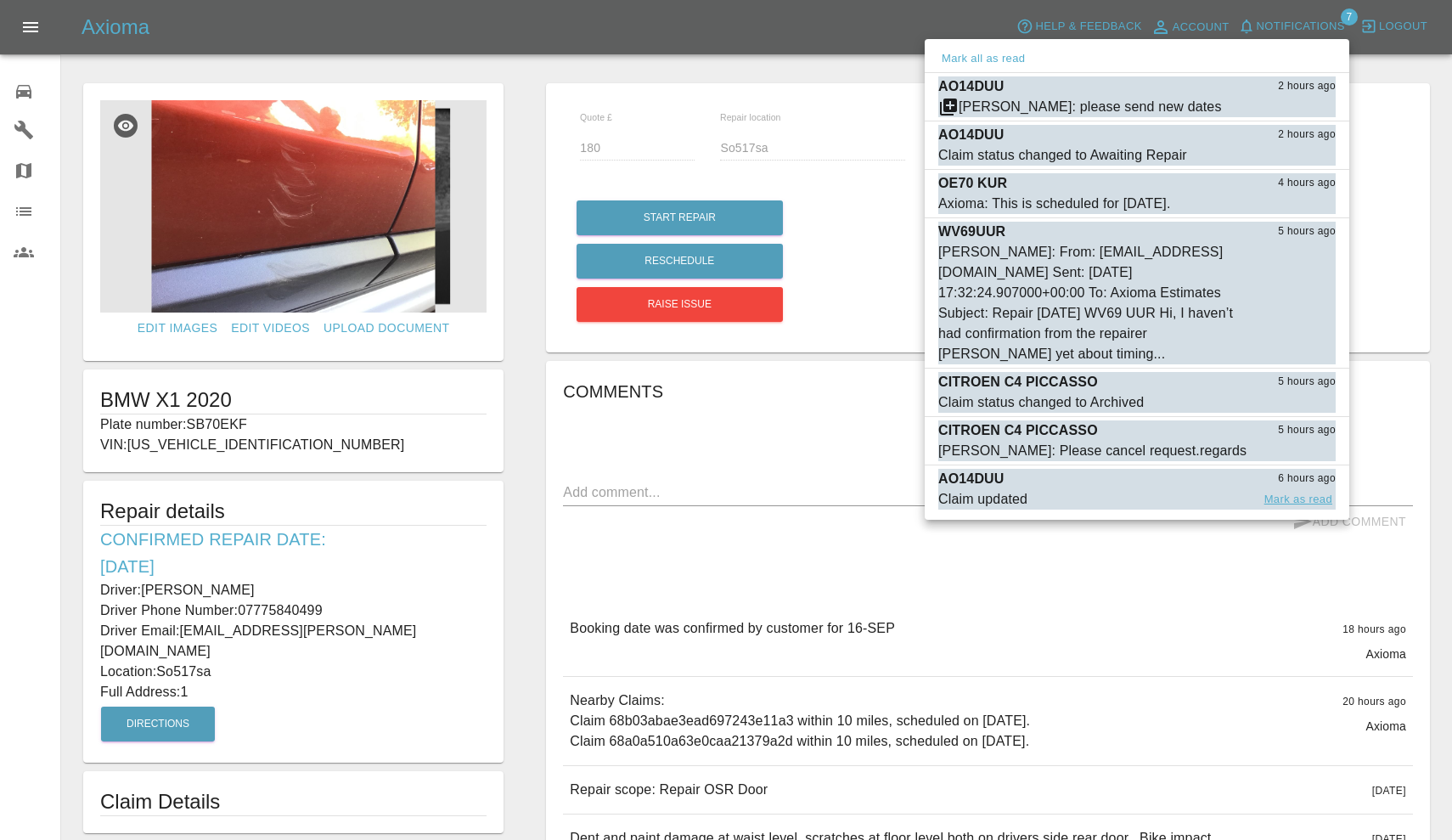
click at [1307, 494] on button "Mark as read" at bounding box center [1298, 500] width 75 height 20
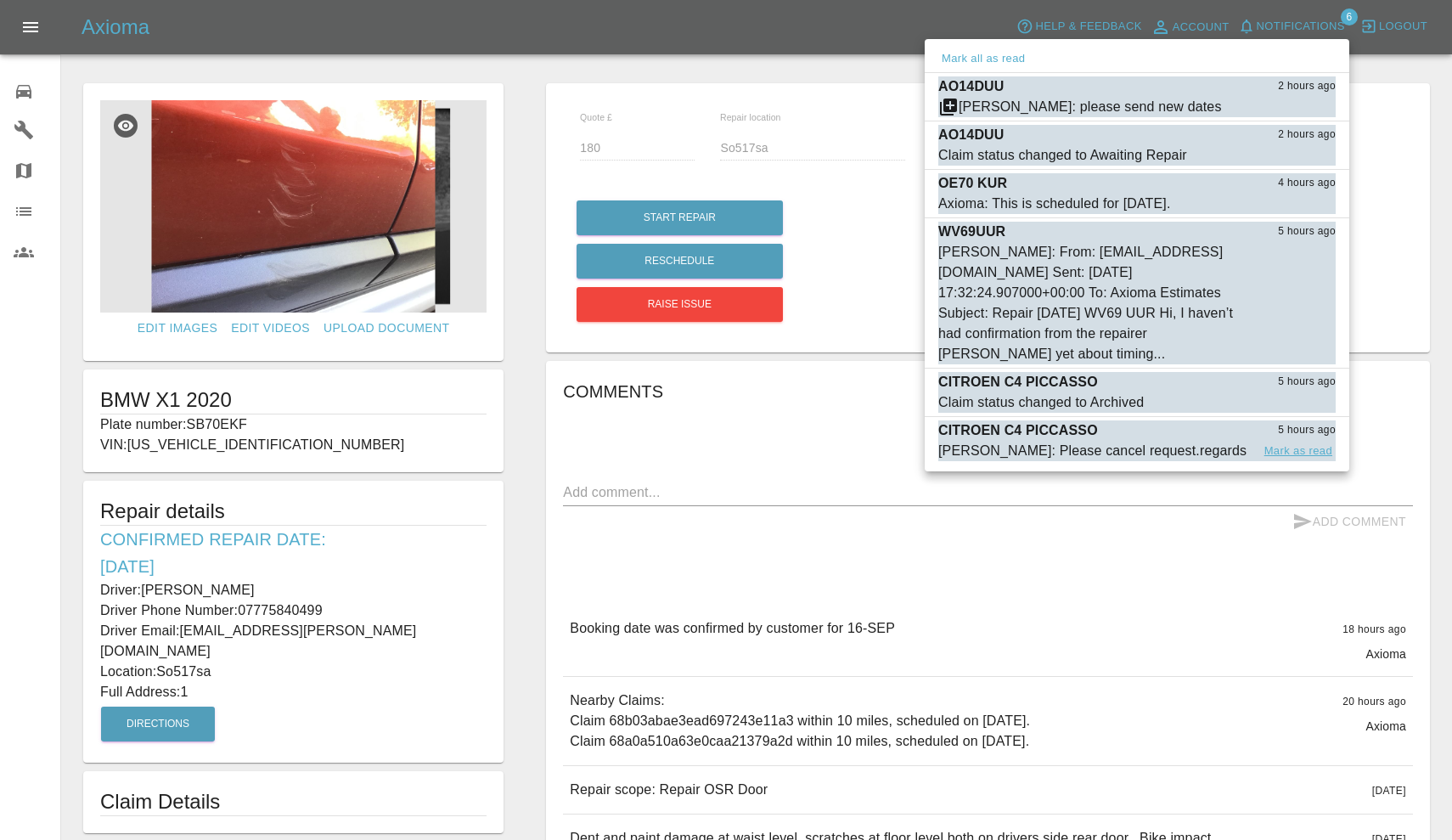
click at [1305, 450] on button "Mark as read" at bounding box center [1298, 451] width 75 height 20
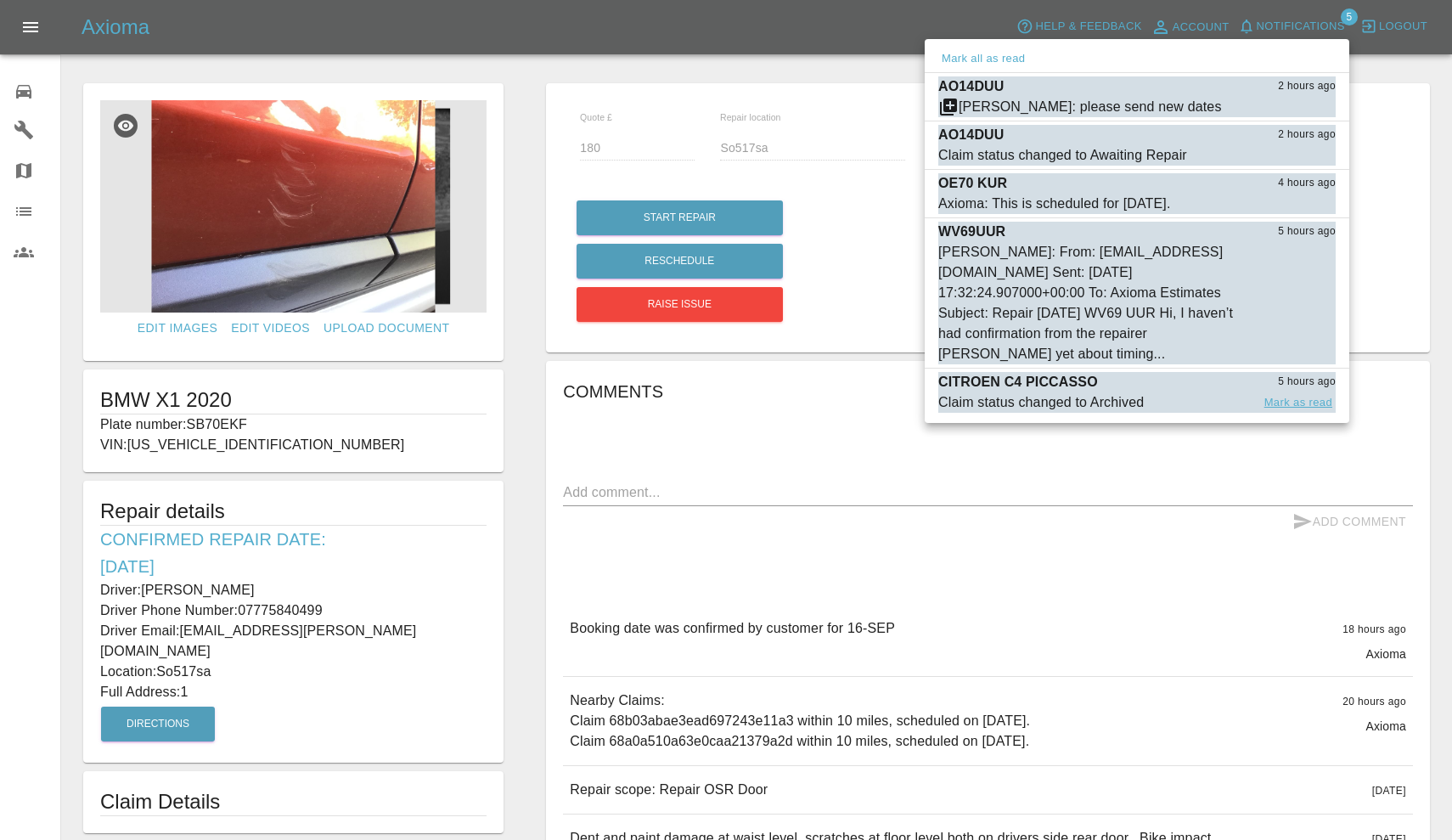
click at [1297, 405] on button "Mark as read" at bounding box center [1298, 403] width 75 height 20
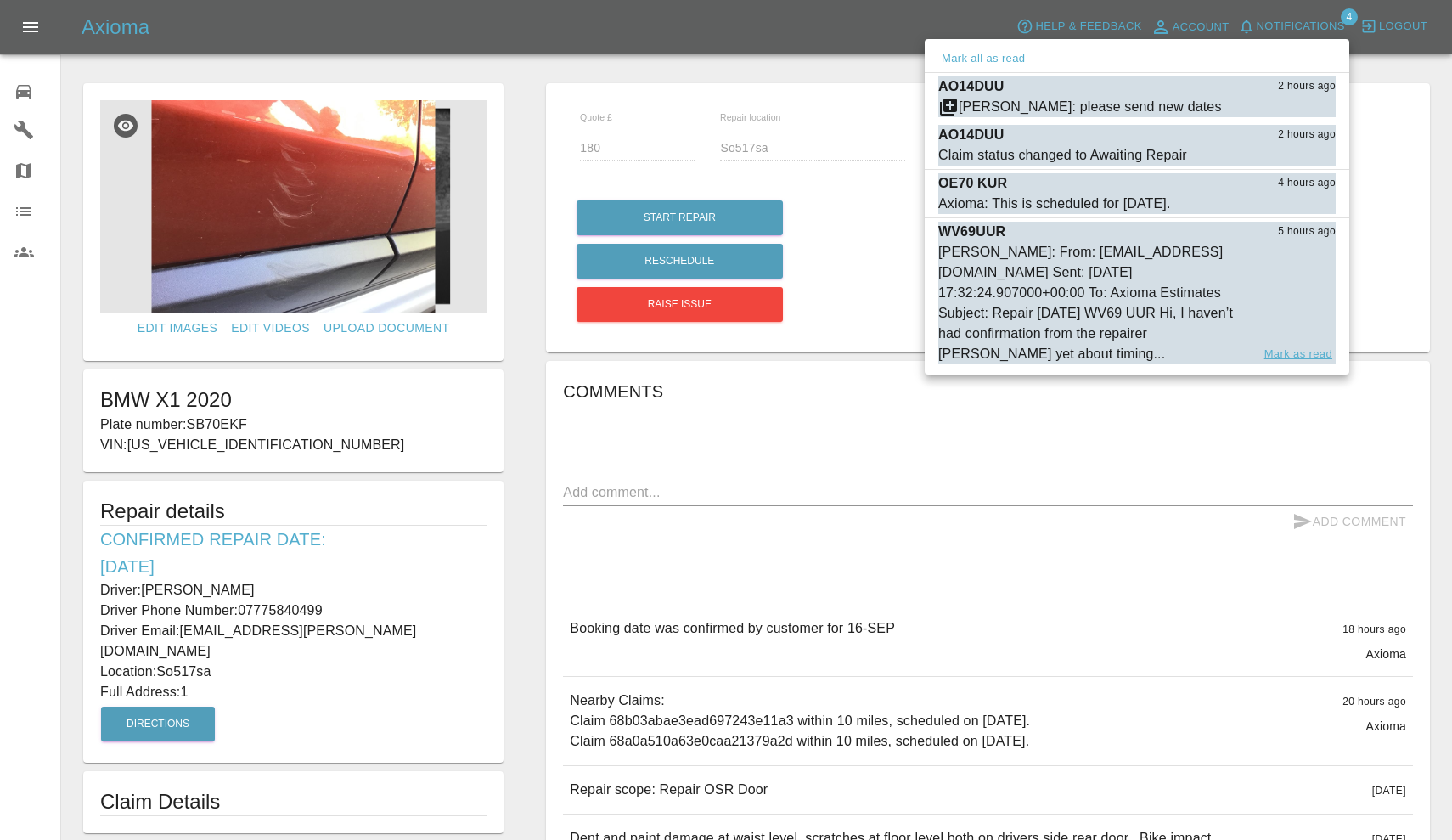
click at [1285, 355] on button "Mark as read" at bounding box center [1298, 354] width 75 height 20
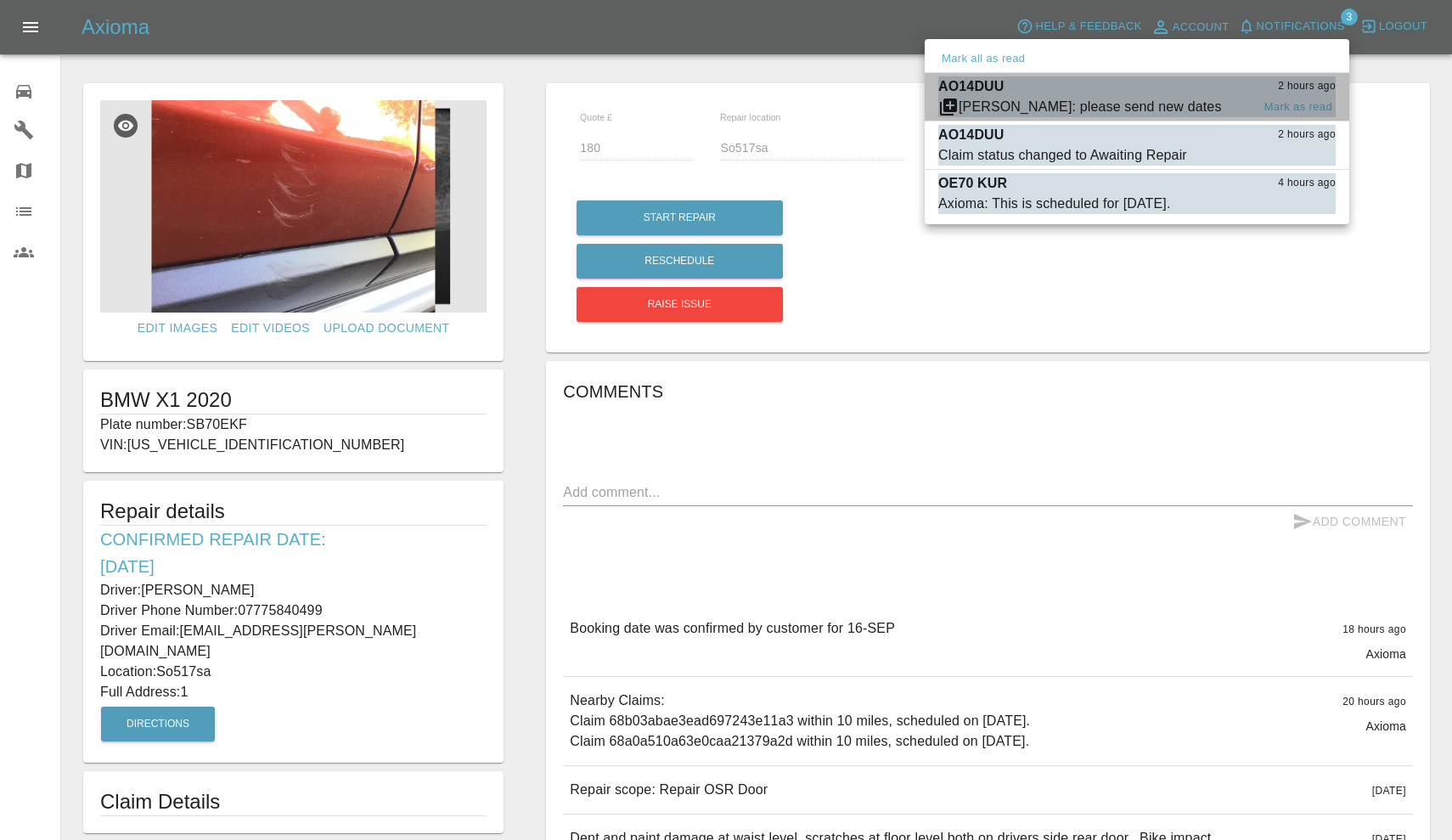
click at [1123, 92] on div "AO14DUU 2 hours ago" at bounding box center [1137, 86] width 397 height 21
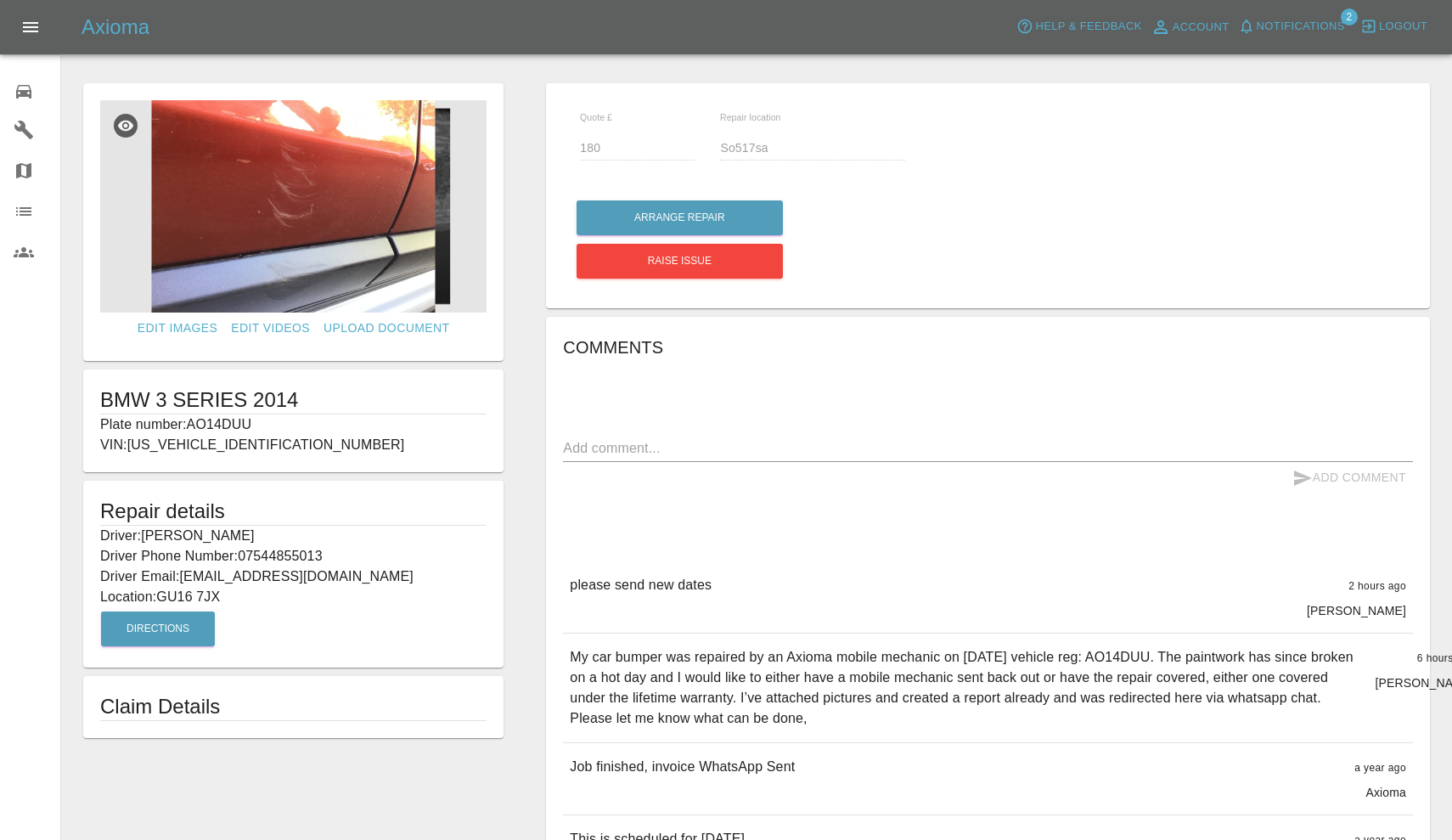
type input "160"
type input "GU16 7JX"
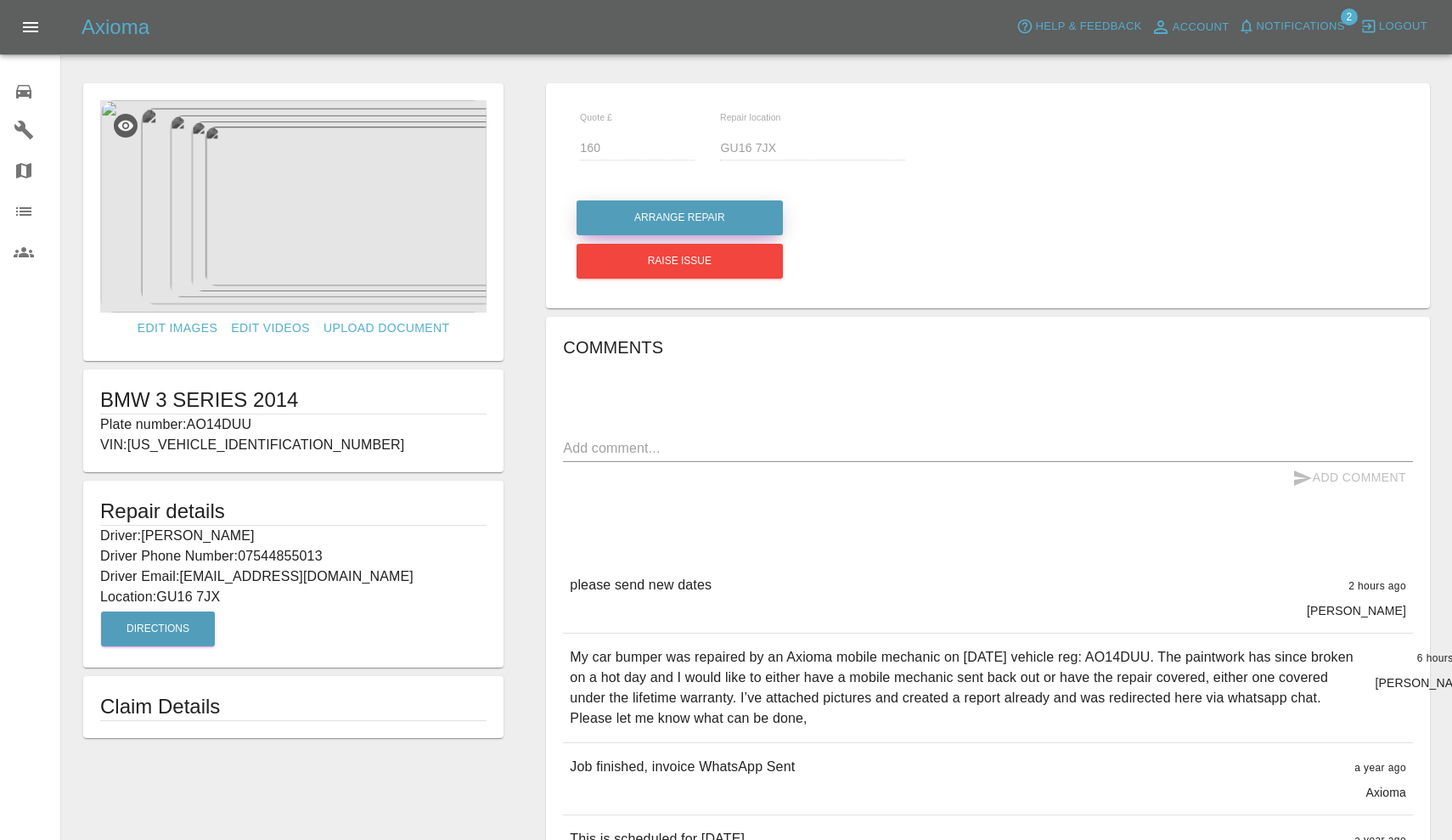
click at [724, 225] on button "Arrange Repair" at bounding box center [679, 217] width 207 height 35
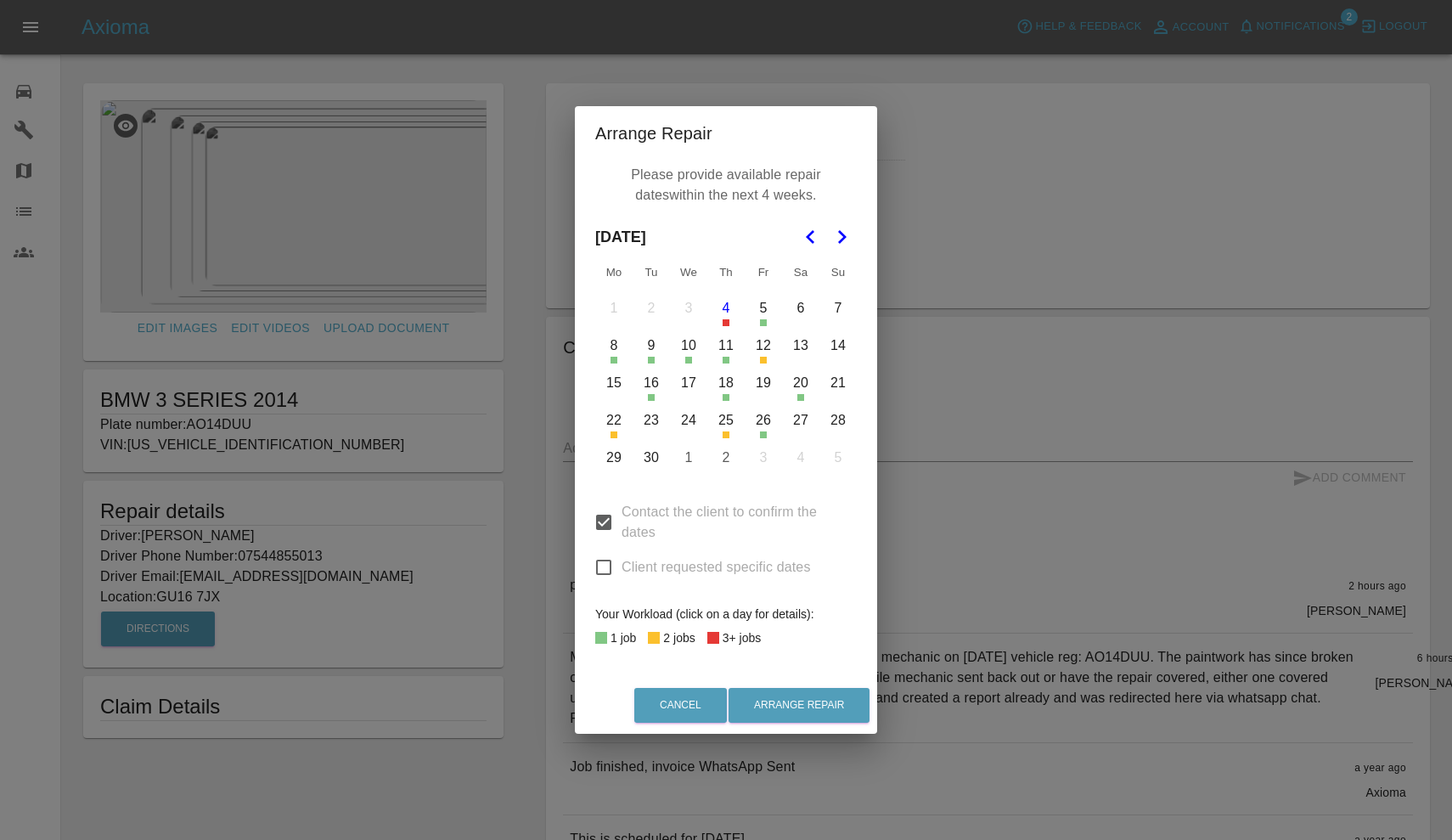
click at [651, 386] on button "16" at bounding box center [651, 383] width 36 height 36
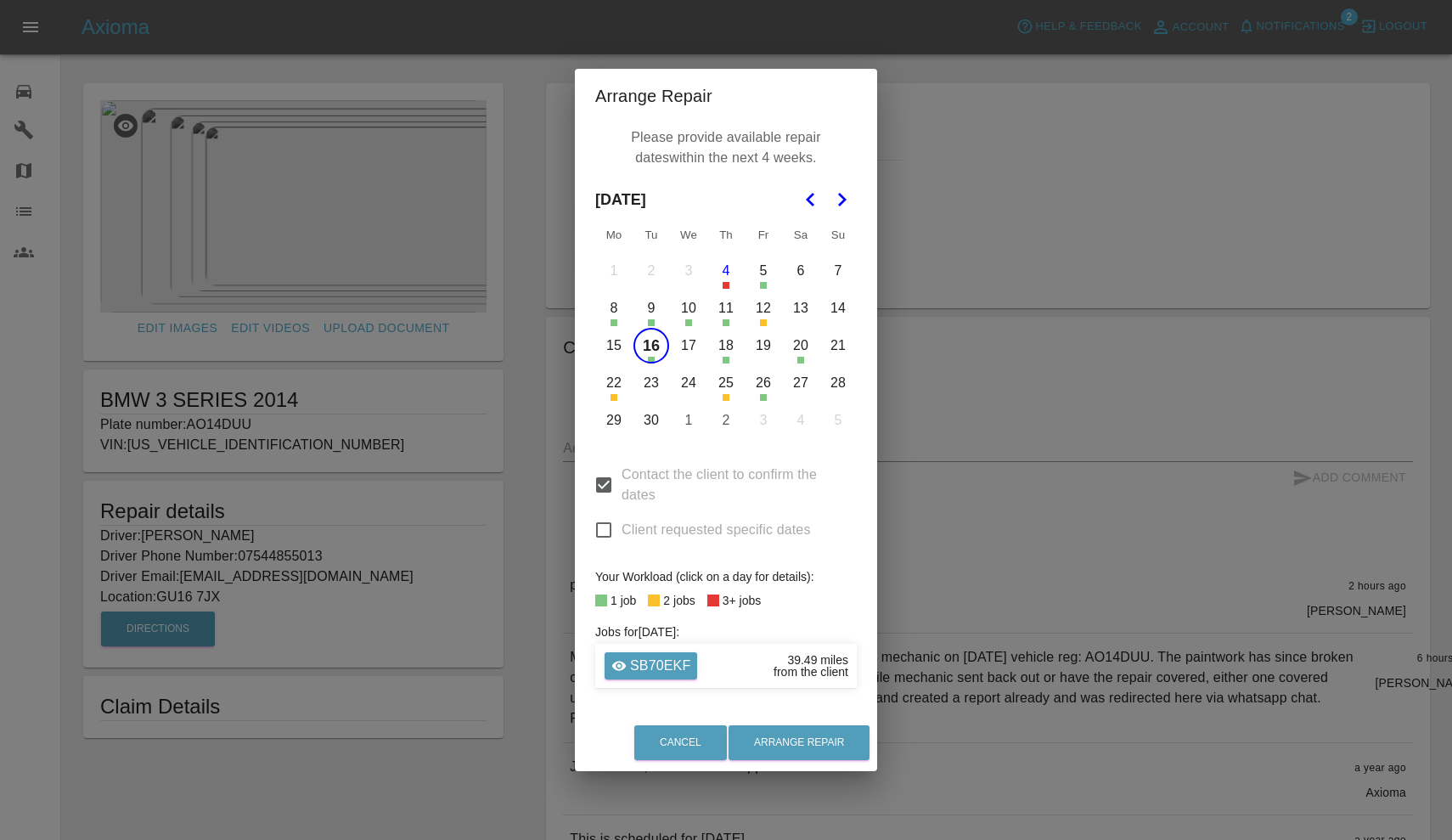
click at [695, 340] on button "17" at bounding box center [689, 345] width 36 height 36
click at [728, 349] on button "18" at bounding box center [726, 345] width 36 height 36
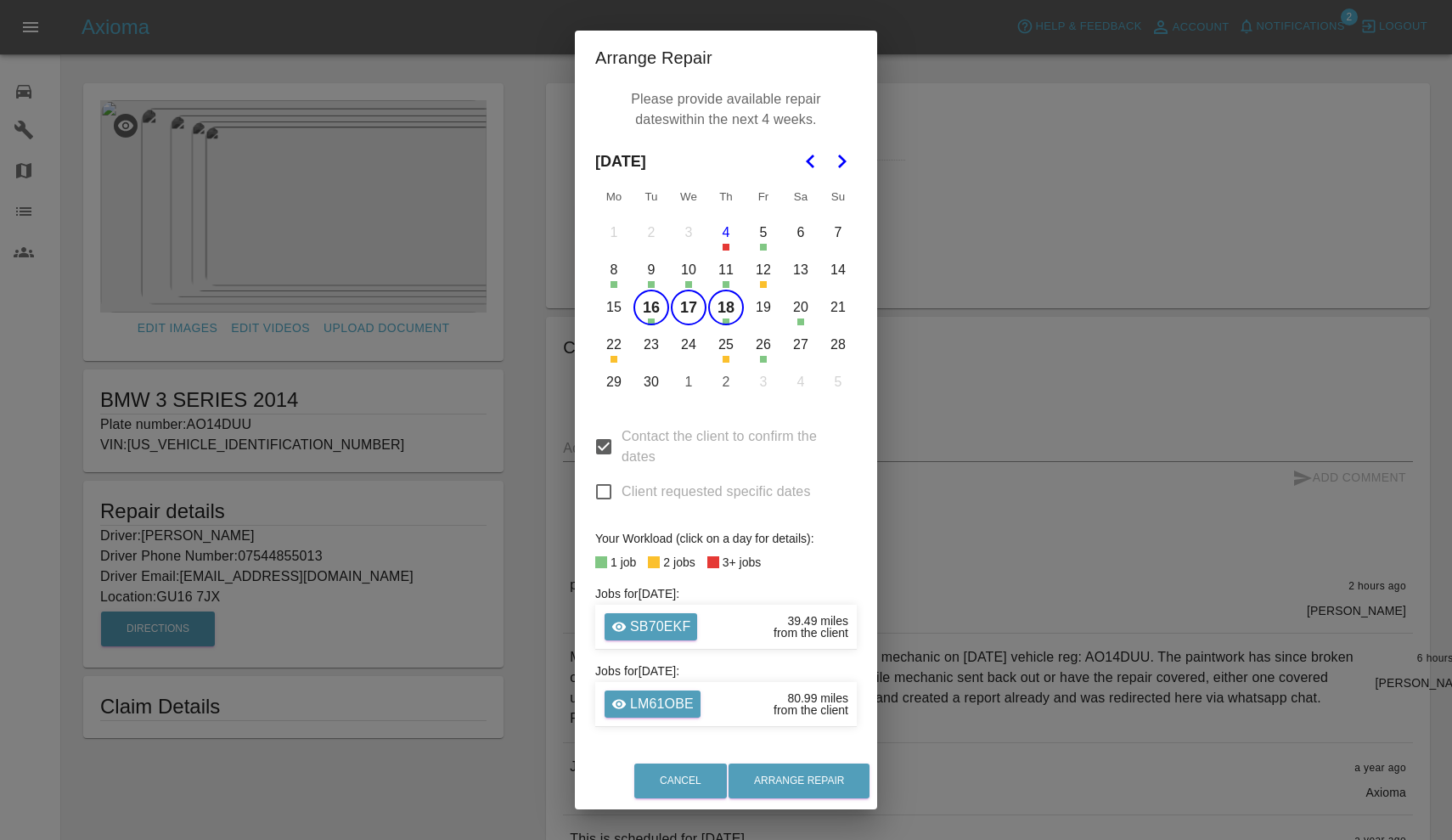
click at [760, 308] on button "19" at bounding box center [763, 308] width 36 height 36
click at [658, 339] on button "23" at bounding box center [651, 344] width 36 height 36
click at [701, 344] on button "24" at bounding box center [689, 344] width 36 height 36
click at [764, 334] on button "26" at bounding box center [763, 344] width 36 height 36
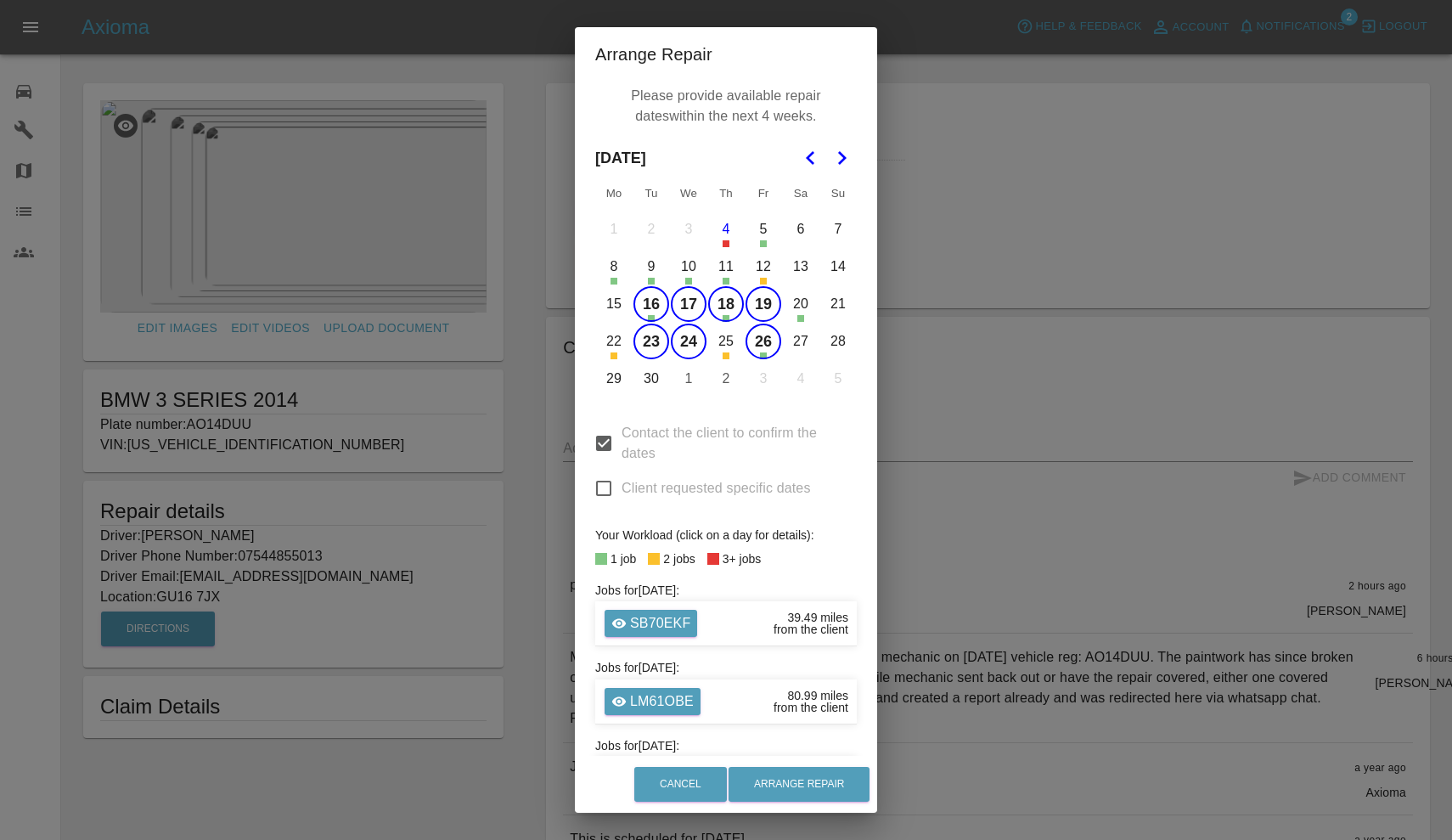
click at [624, 375] on button "29" at bounding box center [614, 378] width 36 height 36
click at [658, 380] on button "30" at bounding box center [651, 378] width 36 height 36
click at [685, 380] on button "1" at bounding box center [689, 378] width 36 height 36
click at [804, 777] on button "Arrange Repair" at bounding box center [799, 784] width 141 height 35
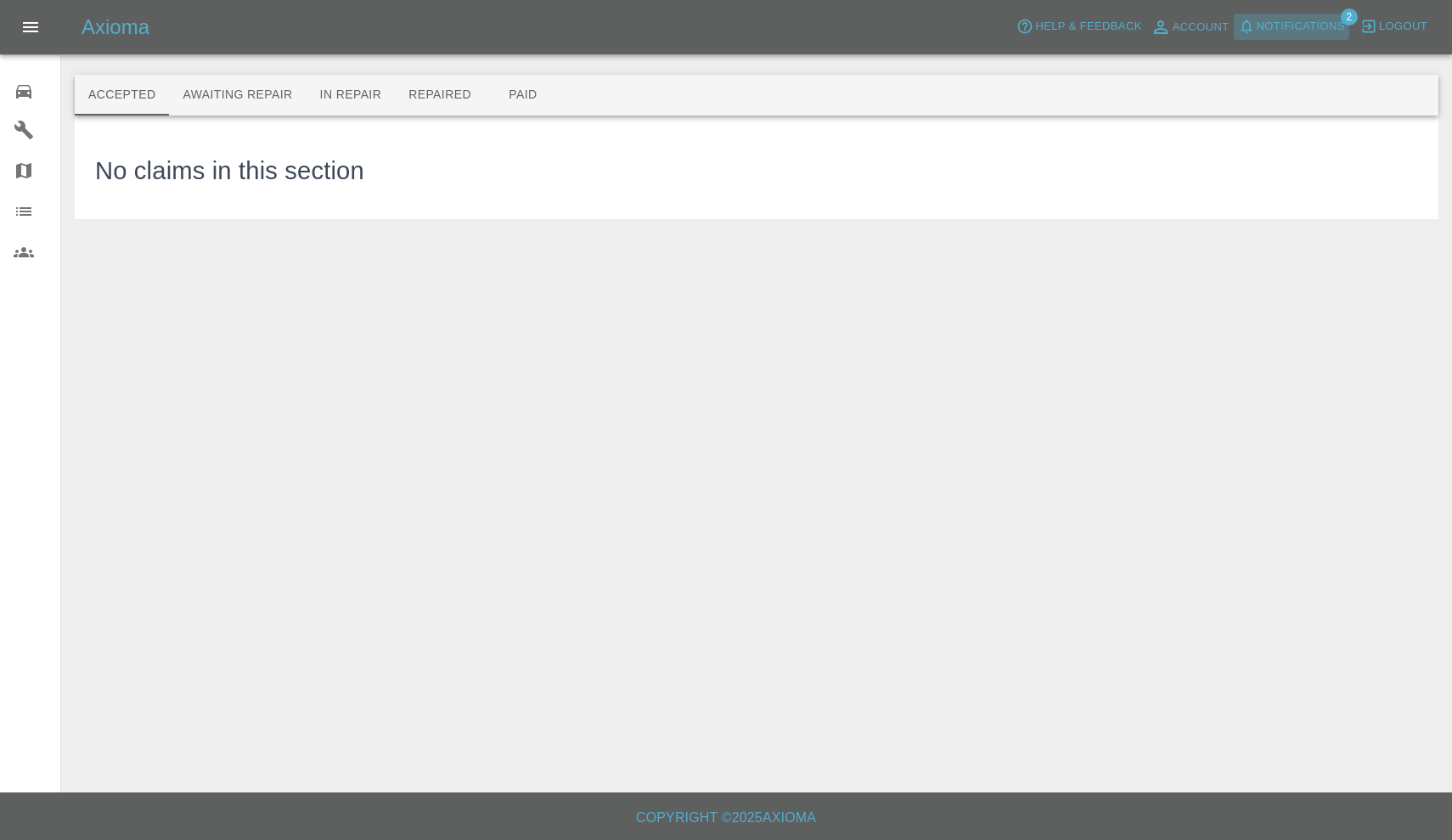
click at [1302, 15] on button "Notifications" at bounding box center [1291, 26] width 115 height 26
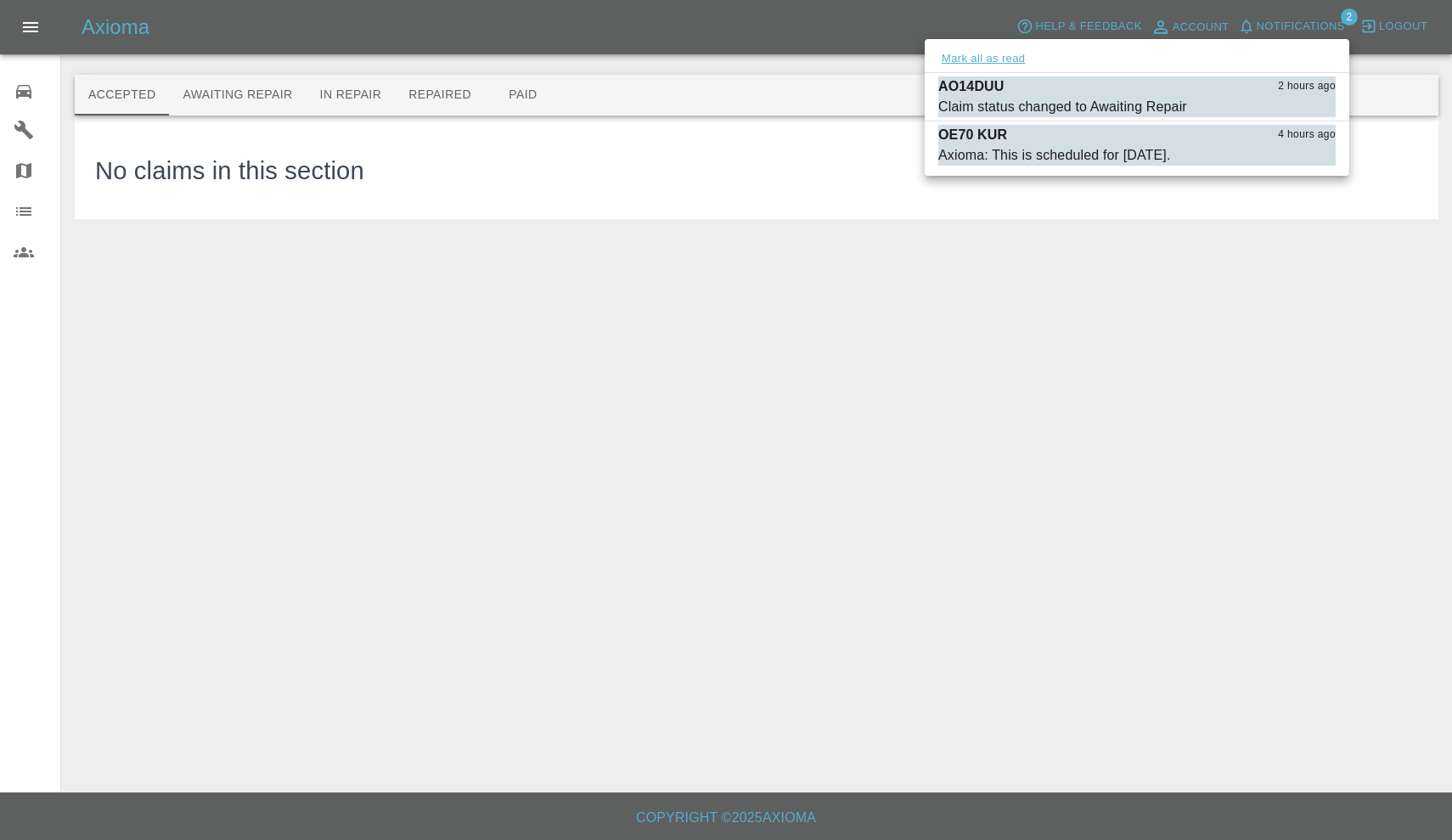
click at [1015, 58] on button "Mark all as read" at bounding box center [983, 59] width 90 height 20
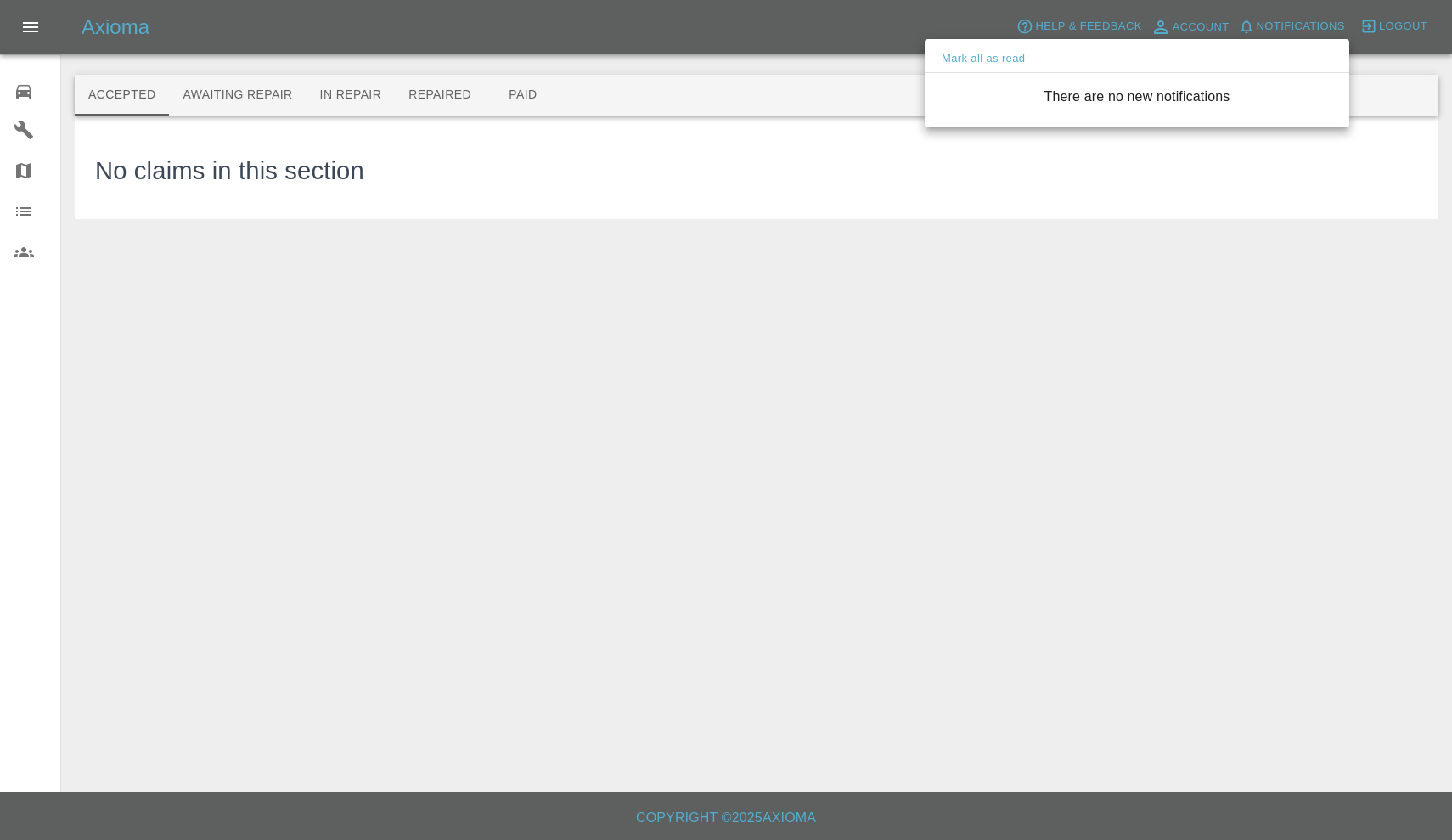
click at [25, 89] on div at bounding box center [726, 420] width 1452 height 840
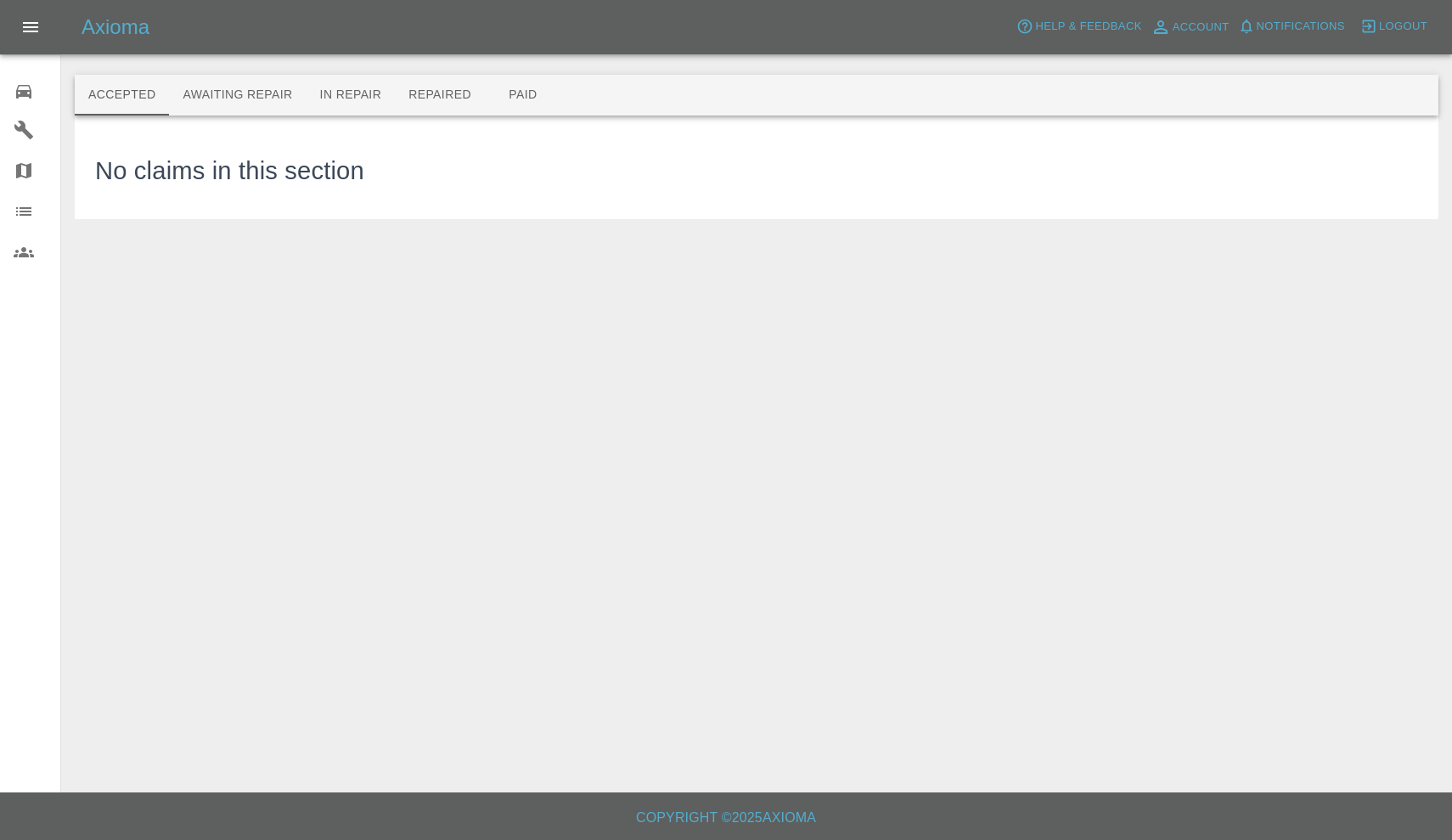
click at [25, 89] on icon at bounding box center [23, 91] width 21 height 21
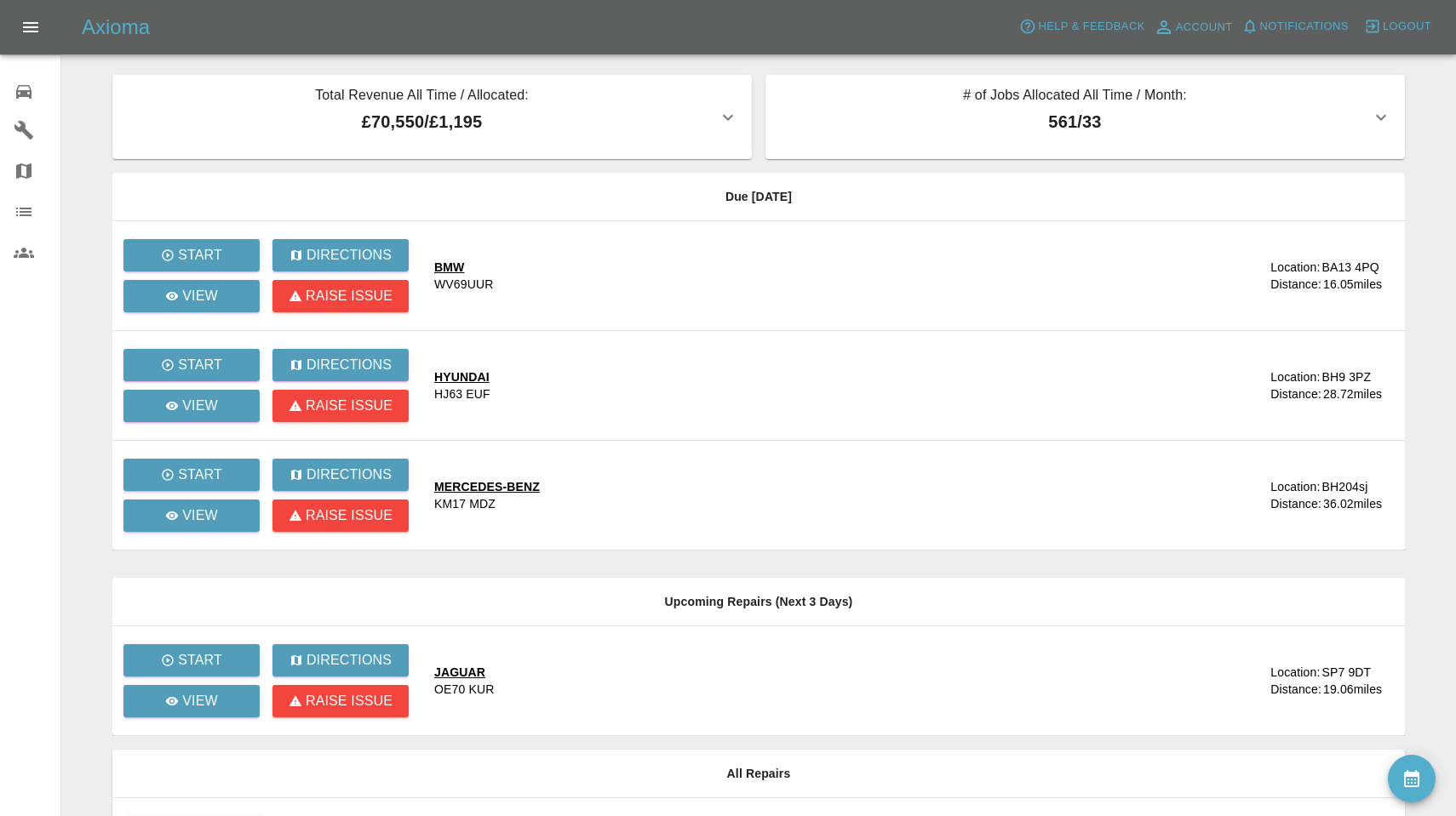
click at [26, 91] on icon at bounding box center [23, 91] width 15 height 13
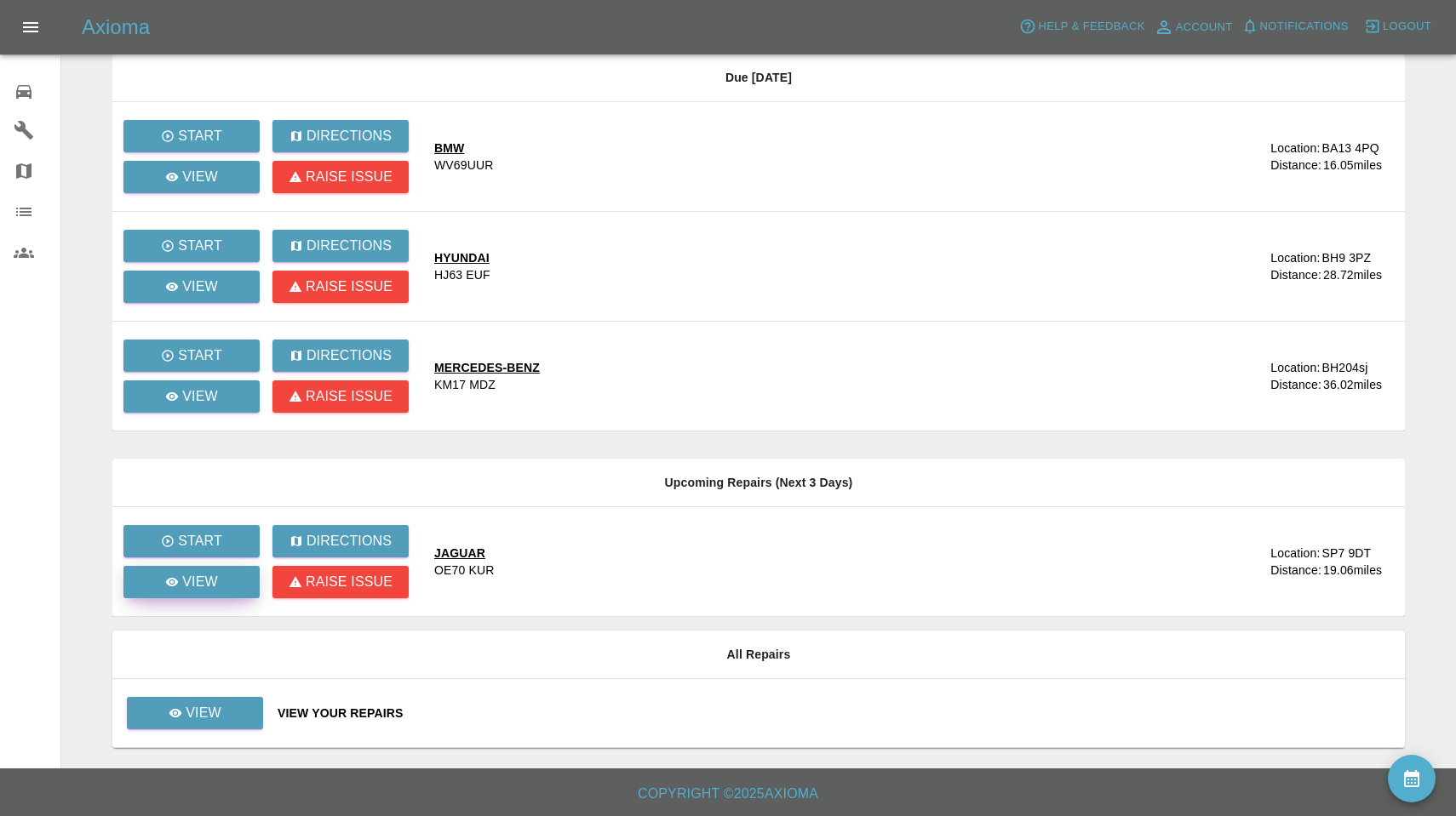
scroll to position [119, 0]
click at [216, 702] on link "View" at bounding box center [195, 713] width 136 height 32
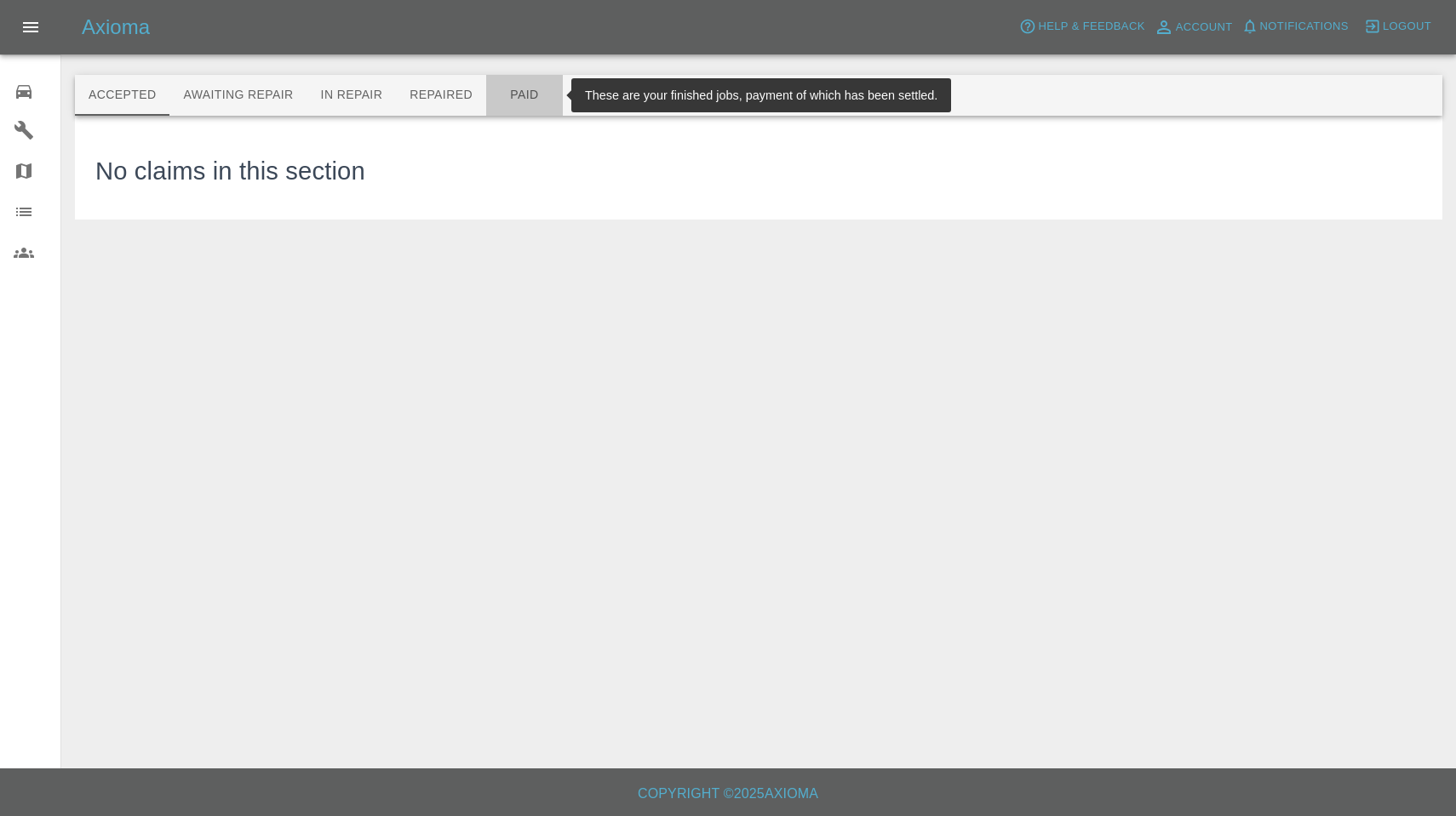
click at [530, 91] on button "Paid" at bounding box center [524, 96] width 76 height 41
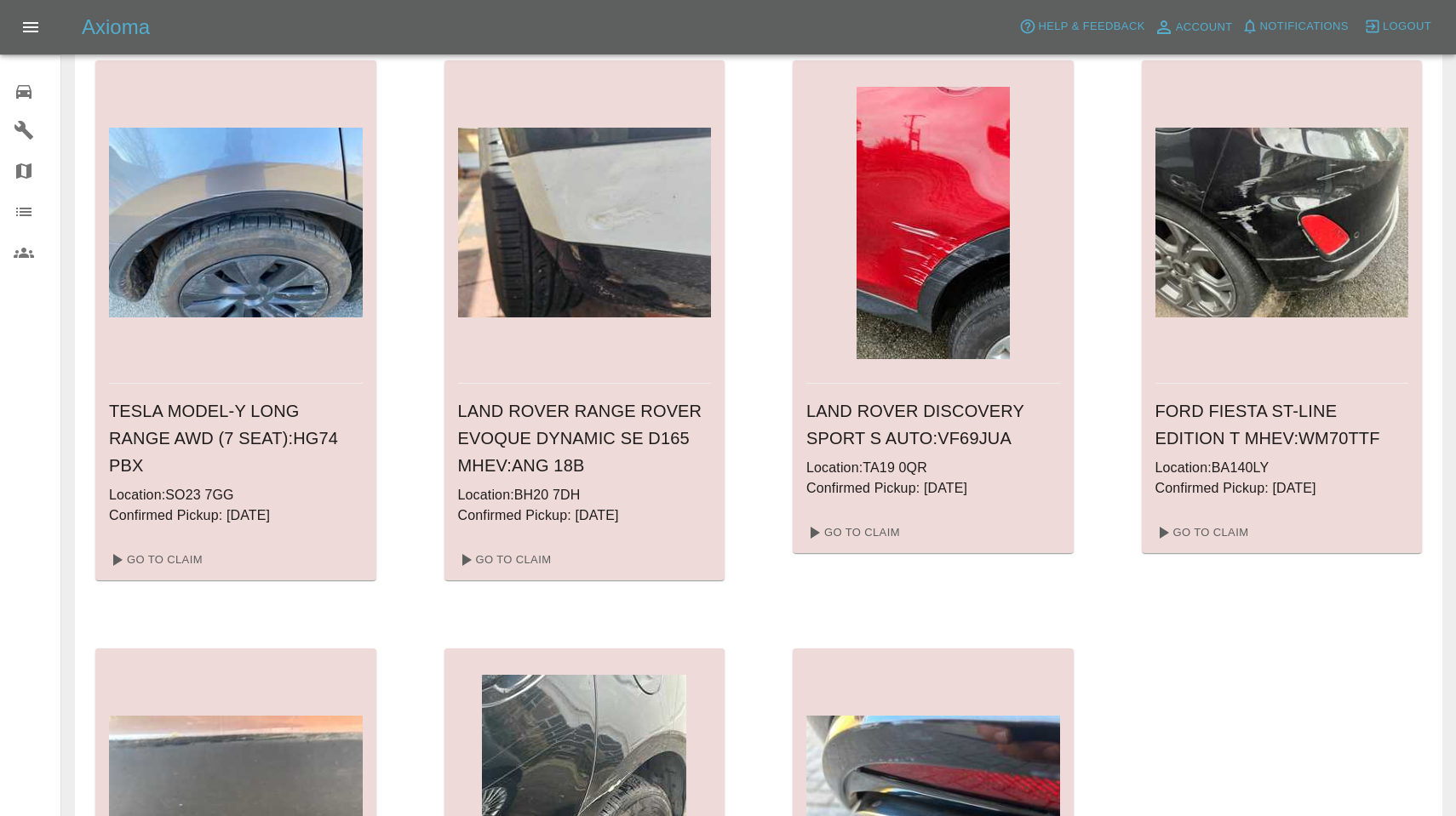
scroll to position [2305, 0]
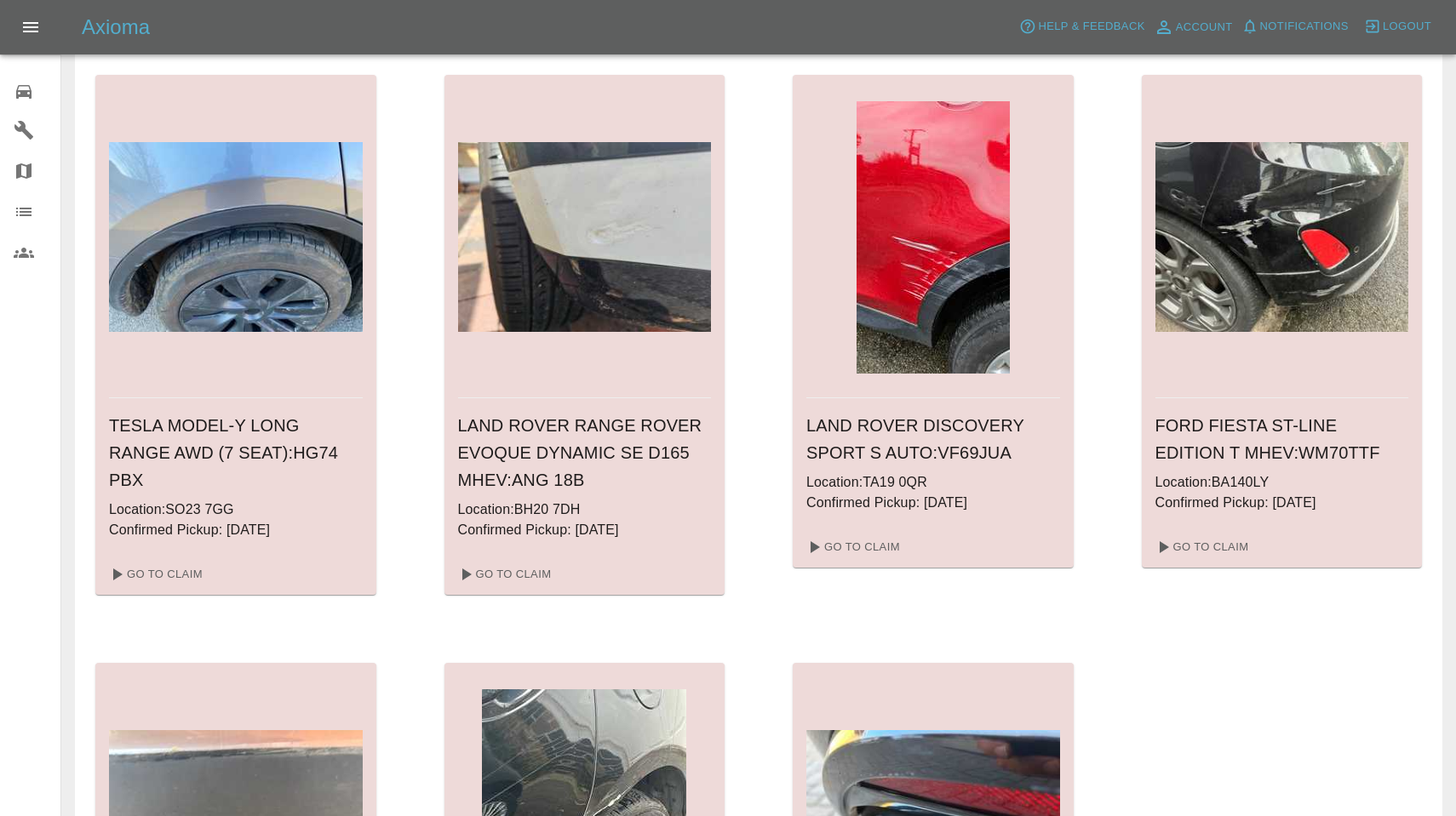
click at [35, 94] on div "0" at bounding box center [37, 90] width 48 height 25
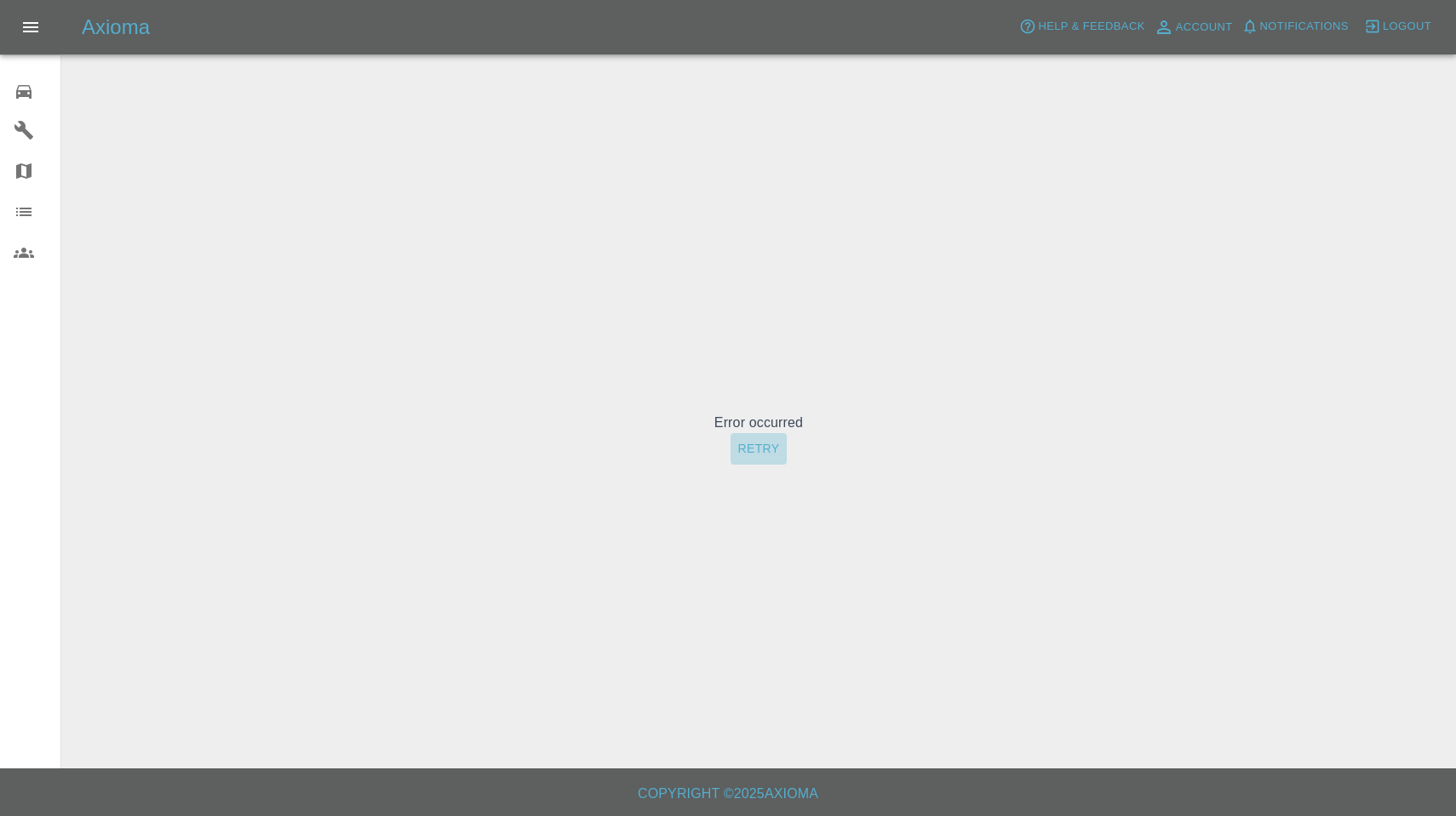
click at [764, 458] on button "Retry" at bounding box center [758, 448] width 56 height 31
click at [24, 93] on icon at bounding box center [23, 91] width 15 height 13
